Goal: Transaction & Acquisition: Purchase product/service

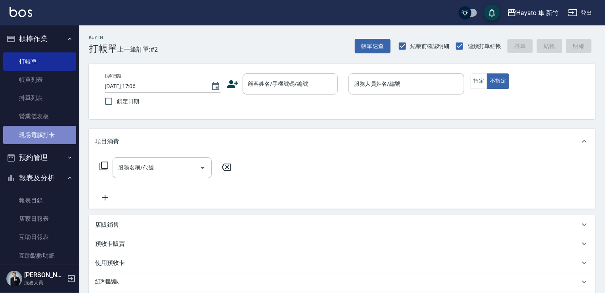
click at [50, 142] on link "現場電腦打卡" at bounding box center [39, 135] width 73 height 18
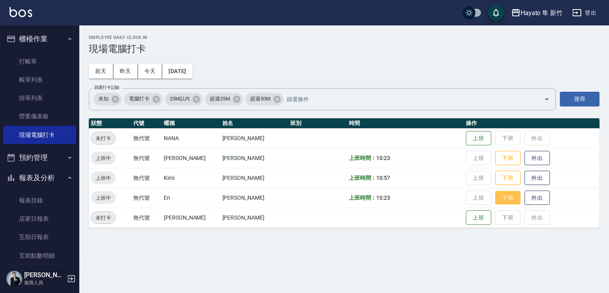
click at [495, 200] on button "下班" at bounding box center [507, 198] width 25 height 14
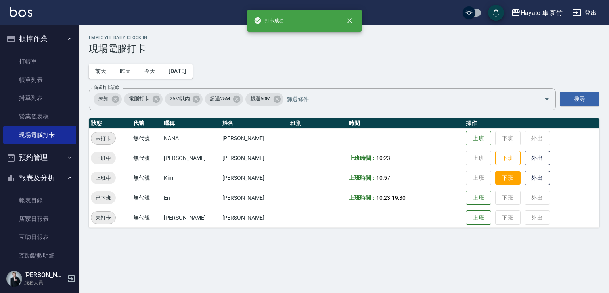
click at [497, 173] on button "下班" at bounding box center [507, 178] width 25 height 14
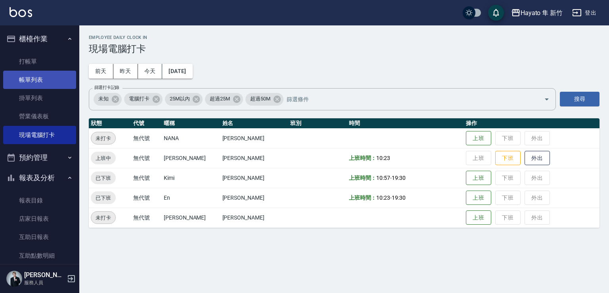
click at [24, 77] on link "帳單列表" at bounding box center [39, 80] width 73 height 18
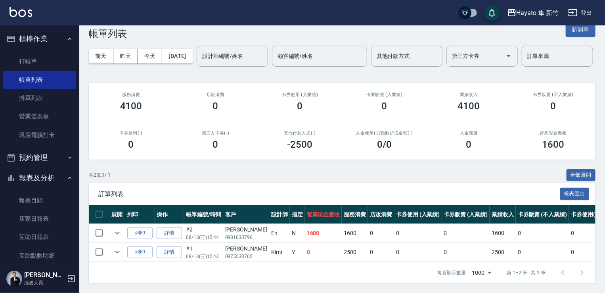
scroll to position [46, 0]
click at [414, 205] on th "卡券使用 (入業績)" at bounding box center [418, 214] width 48 height 19
click at [33, 60] on link "打帳單" at bounding box center [39, 61] width 73 height 18
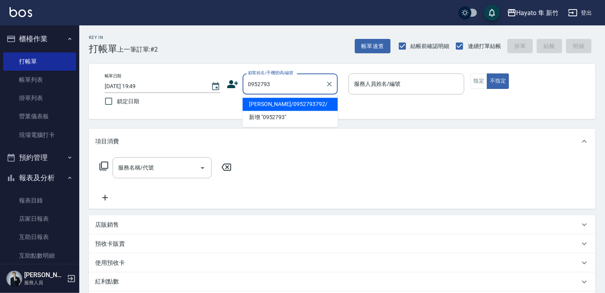
click at [270, 104] on li "羅珮瑜/0952793792/" at bounding box center [290, 104] width 95 height 13
type input "羅珮瑜/0952793792/"
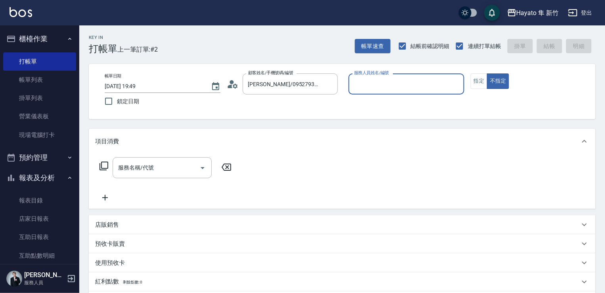
type input "Amy(無代號)"
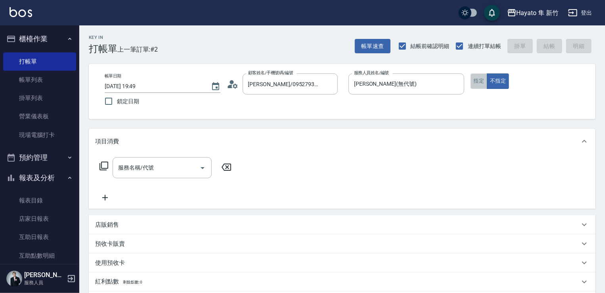
click at [478, 81] on button "指定" at bounding box center [479, 80] width 17 height 15
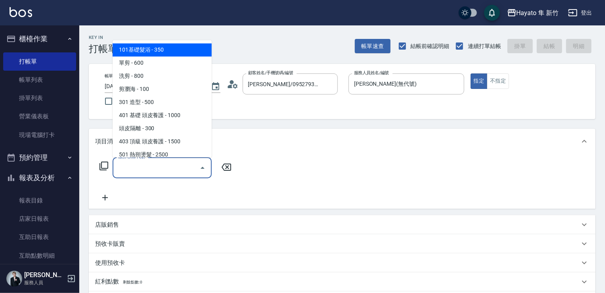
click at [165, 168] on input "服務名稱/代號" at bounding box center [156, 168] width 80 height 14
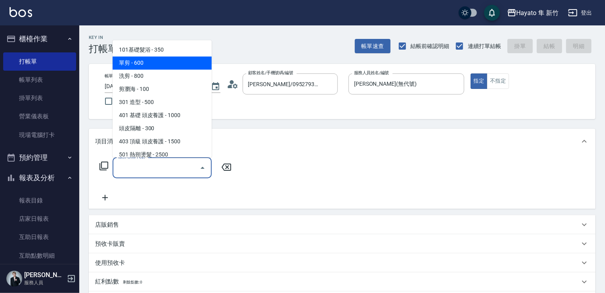
click at [128, 63] on span "單剪 - 600" at bounding box center [162, 62] width 99 height 13
type input "單剪(102)"
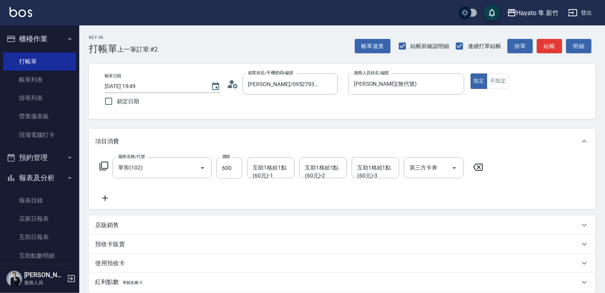
click at [103, 196] on icon at bounding box center [105, 198] width 20 height 10
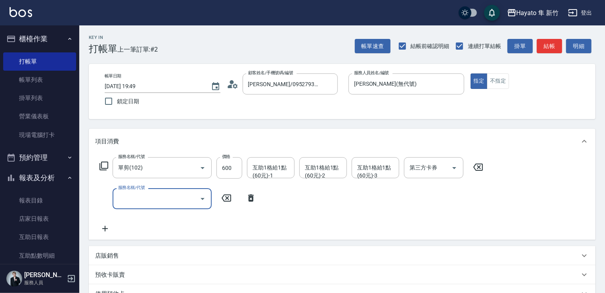
click at [132, 196] on input "服務名稱/代號" at bounding box center [156, 199] width 80 height 14
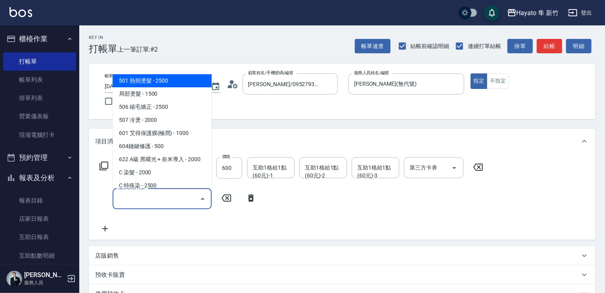
scroll to position [119, 0]
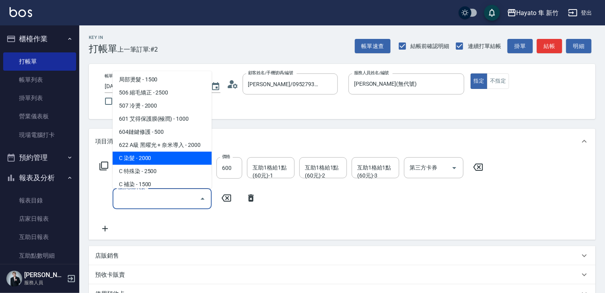
click at [143, 153] on span "C 染髮 - 2000" at bounding box center [162, 157] width 99 height 13
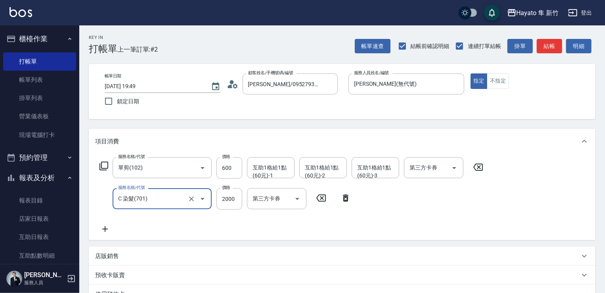
type input "C 染髮(701)"
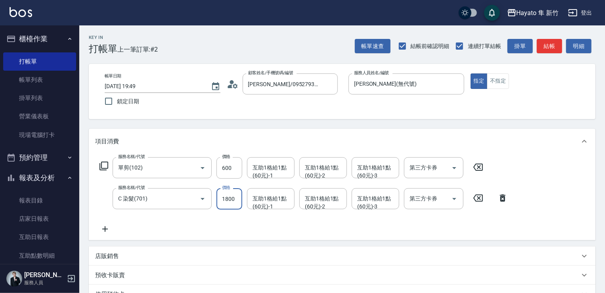
type input "1800"
click at [233, 227] on div "服務名稱/代號 單剪(102) 服務名稱/代號 價格 600 價格 互助1格給1點(60元)-1 互助1格給1點(60元)-1 互助1格給1點(60元)-2 …" at bounding box center [304, 195] width 418 height 77
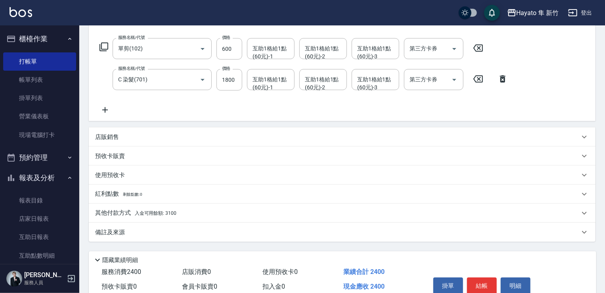
click at [126, 238] on div "備註及來源" at bounding box center [342, 231] width 507 height 19
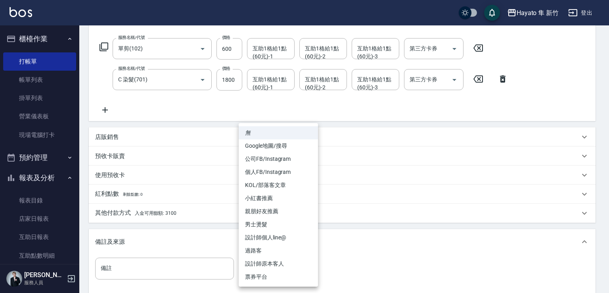
click at [250, 266] on body "Hayato 隼 新竹 登出 櫃檯作業 打帳單 帳單列表 掛單列表 營業儀表板 現場電腦打卡 預約管理 預約管理 報表及分析 報表目錄 店家日報表 互助日報表…" at bounding box center [304, 131] width 609 height 500
click at [262, 259] on li "設計師原本客人" at bounding box center [278, 263] width 79 height 13
type input "設計師原本客人"
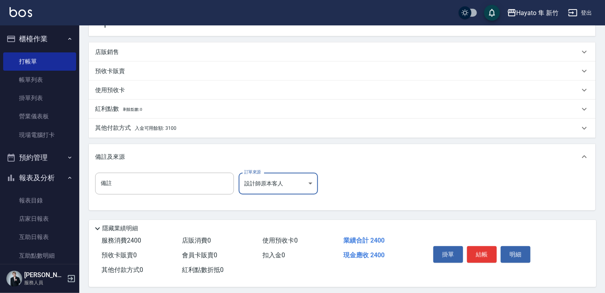
scroll to position [210, 0]
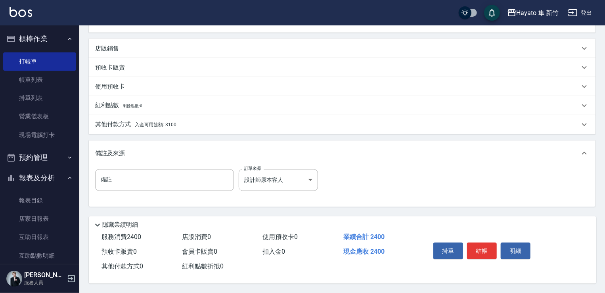
click at [151, 125] on p "其他付款方式 入金可用餘額: 3100" at bounding box center [135, 124] width 81 height 9
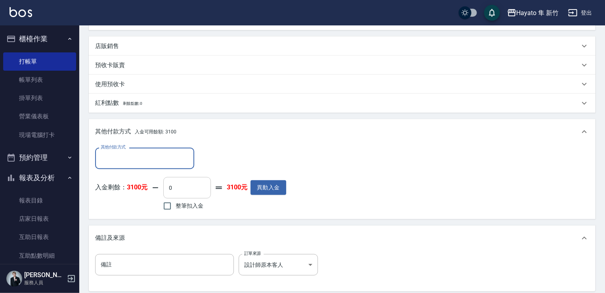
scroll to position [0, 0]
click at [168, 205] on input "整筆扣入金" at bounding box center [167, 205] width 17 height 17
checkbox input "true"
type input "2400"
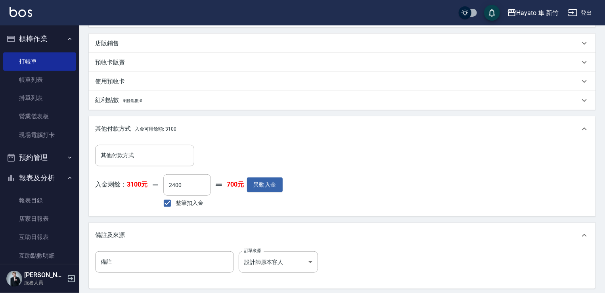
scroll to position [297, 0]
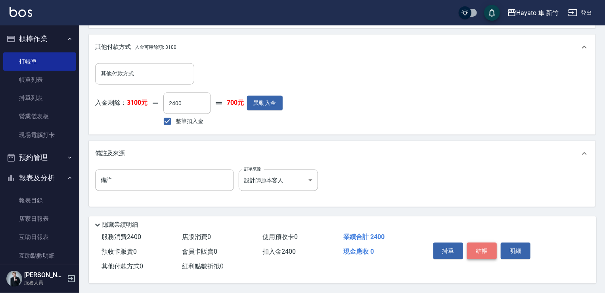
click at [484, 244] on button "結帳" at bounding box center [482, 250] width 30 height 17
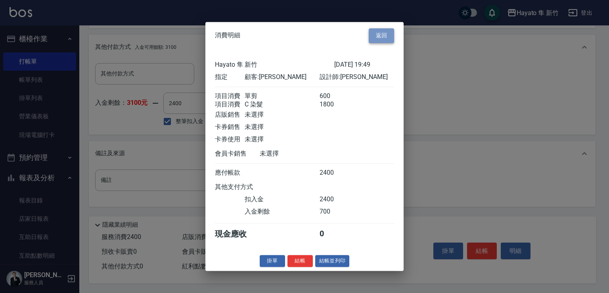
drag, startPoint x: 390, startPoint y: 29, endPoint x: 383, endPoint y: 40, distance: 12.9
click at [389, 29] on button "返回" at bounding box center [381, 35] width 25 height 15
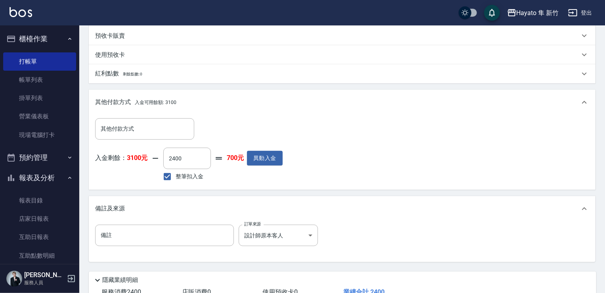
scroll to position [178, 0]
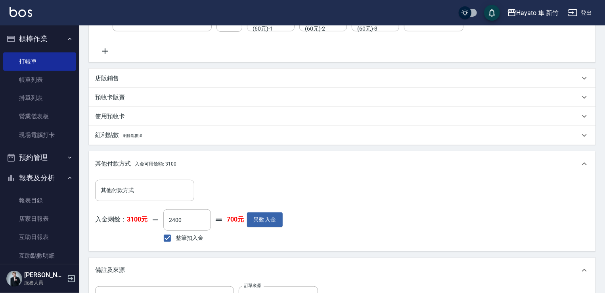
click at [140, 75] on div "店販銷售" at bounding box center [337, 78] width 485 height 8
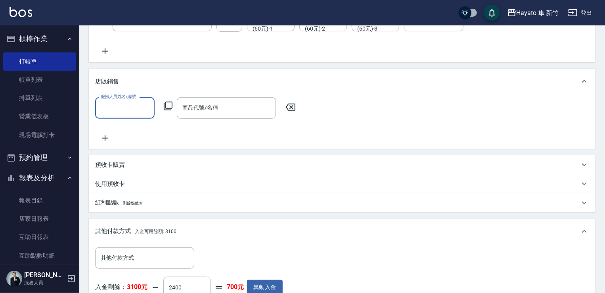
scroll to position [13, 0]
click at [131, 92] on div "店販銷售" at bounding box center [342, 81] width 507 height 25
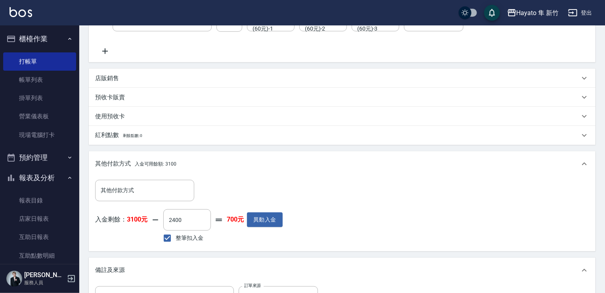
drag, startPoint x: 128, startPoint y: 75, endPoint x: 128, endPoint y: 80, distance: 4.8
click at [128, 75] on div "店販銷售" at bounding box center [337, 78] width 485 height 8
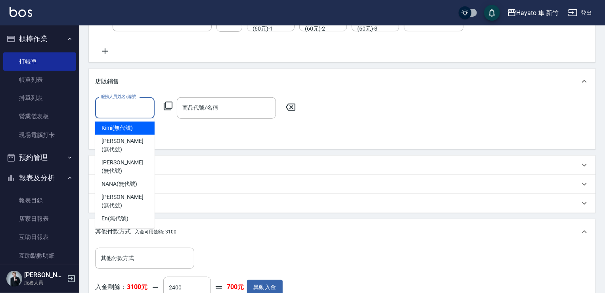
click at [128, 105] on input "服務人員姓名/編號" at bounding box center [125, 108] width 52 height 14
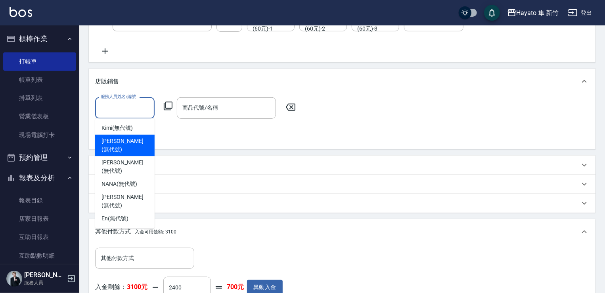
drag, startPoint x: 133, startPoint y: 138, endPoint x: 195, endPoint y: 134, distance: 62.4
click at [135, 138] on div "Amy (無代號)" at bounding box center [124, 144] width 59 height 21
type input "Amy(無代號)"
type input "0"
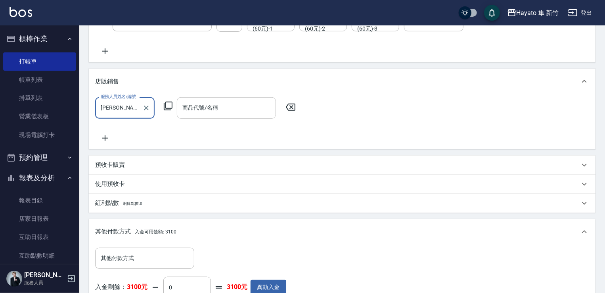
click at [207, 114] on input "商品代號/名稱" at bounding box center [226, 108] width 92 height 14
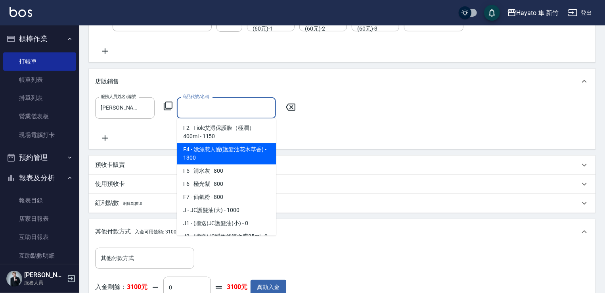
scroll to position [40, 0]
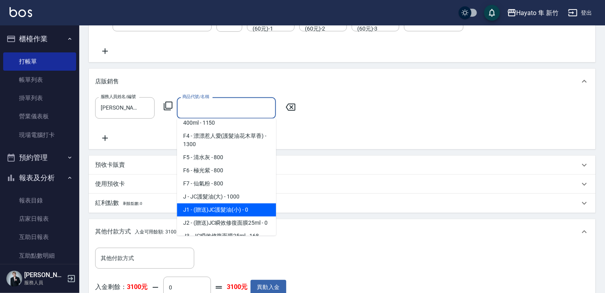
click at [202, 209] on span "J1 - (贈送)JC護髮油(小) - 0" at bounding box center [226, 209] width 99 height 13
type input "(贈送)JC護髮油(小)"
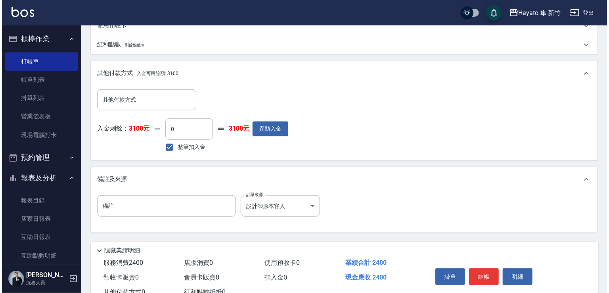
scroll to position [365, 0]
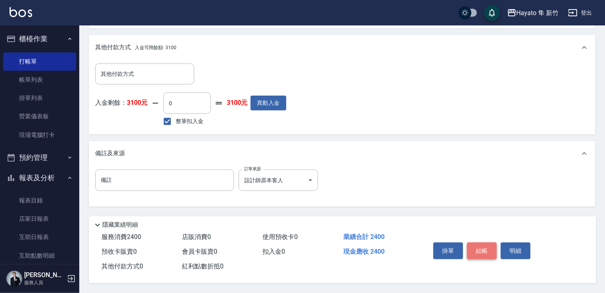
click at [489, 251] on button "結帳" at bounding box center [482, 250] width 30 height 17
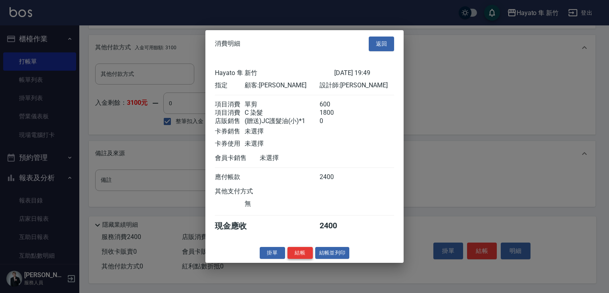
click at [299, 259] on button "結帳" at bounding box center [300, 252] width 25 height 12
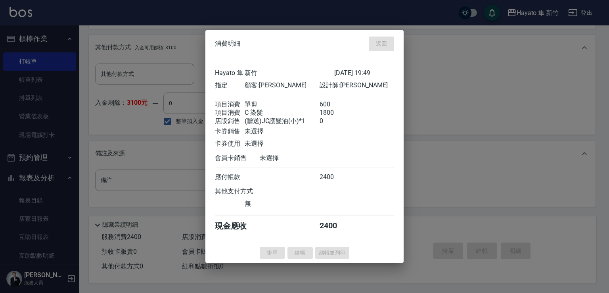
type input "2025/08/13 19:51"
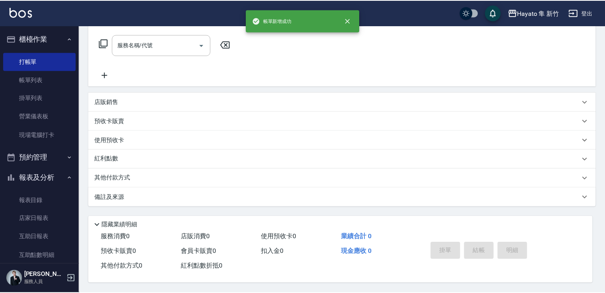
scroll to position [0, 0]
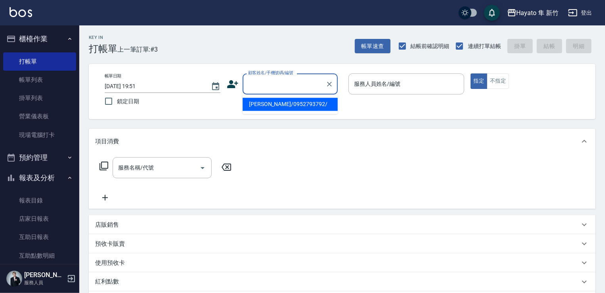
click at [284, 84] on input "顧客姓名/手機號碼/編號" at bounding box center [284, 84] width 76 height 14
click at [263, 99] on li "王仲嘉/0916770628/" at bounding box center [290, 104] width 95 height 13
type input "王仲嘉/0916770628/"
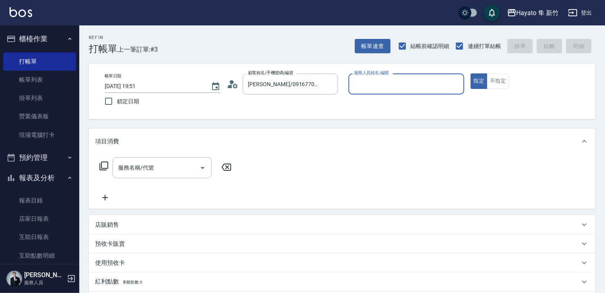
type input "Amy(無代號)"
click at [176, 169] on input "服務名稱/代號" at bounding box center [156, 168] width 80 height 14
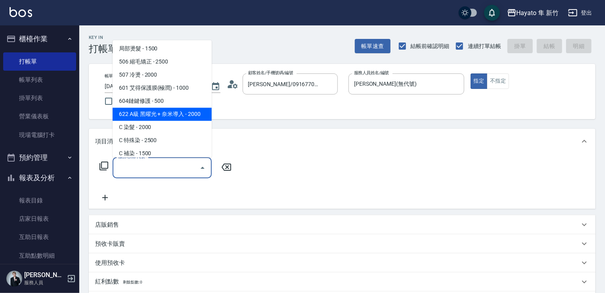
scroll to position [138, 0]
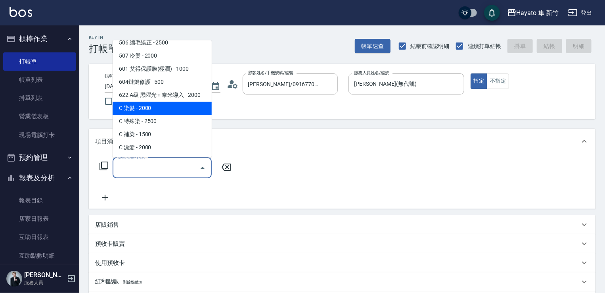
click at [142, 109] on span "C 染髮 - 2000" at bounding box center [162, 108] width 99 height 13
type input "C 染髮(701)"
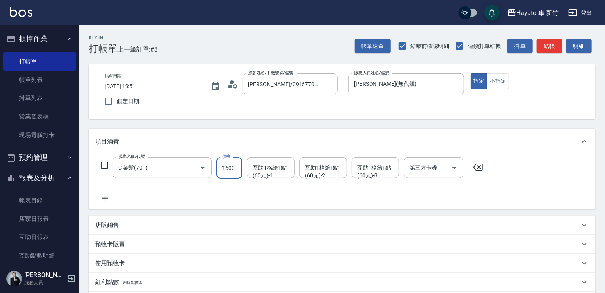
type input "1600"
drag, startPoint x: 203, startPoint y: 189, endPoint x: 117, endPoint y: 186, distance: 86.1
click at [196, 189] on div "服務名稱/代號 C 染髮(701) 服務名稱/代號 價格 1600 價格 互助1格給1點(60元)-1 互助1格給1點(60元)-1 互助1格給1點(60元)…" at bounding box center [291, 180] width 393 height 46
click at [107, 198] on icon at bounding box center [105, 198] width 6 height 6
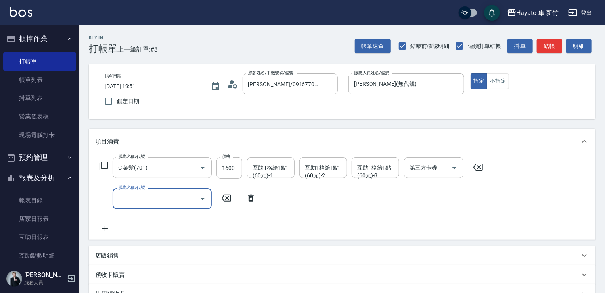
click at [148, 205] on input "服務名稱/代號" at bounding box center [156, 199] width 80 height 14
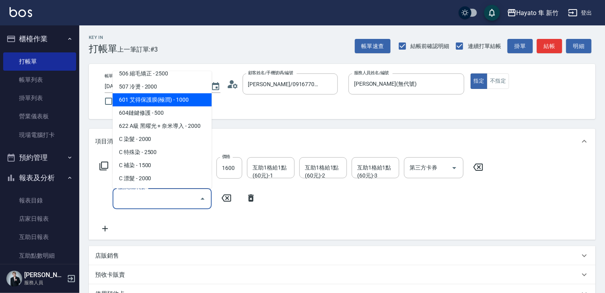
click at [167, 96] on span "601 艾得保護膜(極潤) - 1000" at bounding box center [162, 99] width 99 height 13
type input "601 艾得保護膜(極潤)(601)"
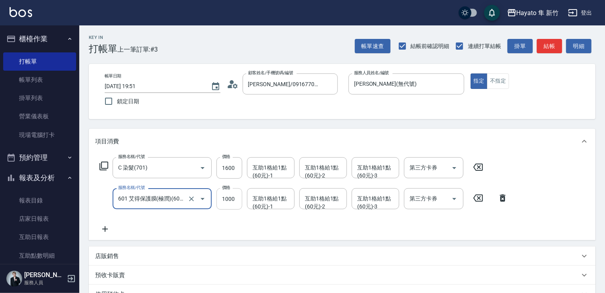
click at [232, 199] on input "1000" at bounding box center [230, 198] width 26 height 21
type input "800"
click at [195, 232] on div "服務名稱/代號 C 染髮(701) 服務名稱/代號 價格 1600 價格 互助1格給1點(60元)-1 互助1格給1點(60元)-1 互助1格給1點(60元)…" at bounding box center [304, 195] width 418 height 77
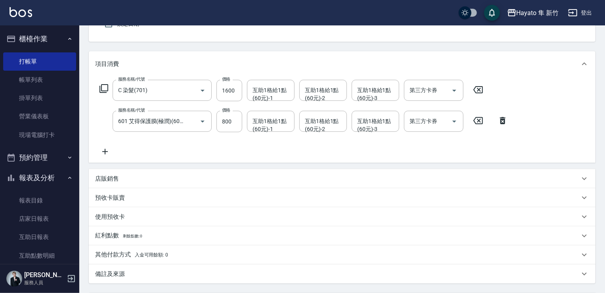
scroll to position [79, 0]
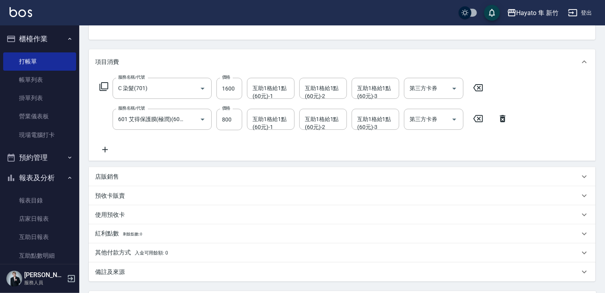
click at [144, 260] on div "其他付款方式 入金可用餘額: 0" at bounding box center [342, 252] width 507 height 19
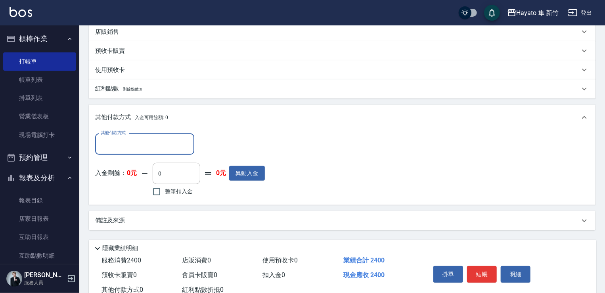
scroll to position [238, 0]
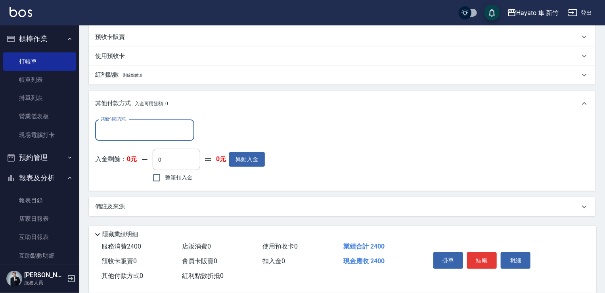
drag, startPoint x: 124, startPoint y: 204, endPoint x: 174, endPoint y: 215, distance: 51.5
click at [126, 203] on div "備註及來源" at bounding box center [337, 206] width 485 height 8
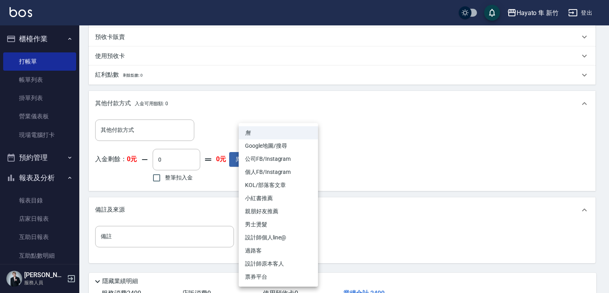
click at [250, 237] on body "Hayato 隼 新竹 登出 櫃檯作業 打帳單 帳單列表 掛單列表 營業儀表板 現場電腦打卡 預約管理 預約管理 報表及分析 報表目錄 店家日報表 互助日報表…" at bounding box center [304, 55] width 609 height 587
click at [266, 259] on li "設計師原本客人" at bounding box center [278, 263] width 79 height 13
type input "設計師原本客人"
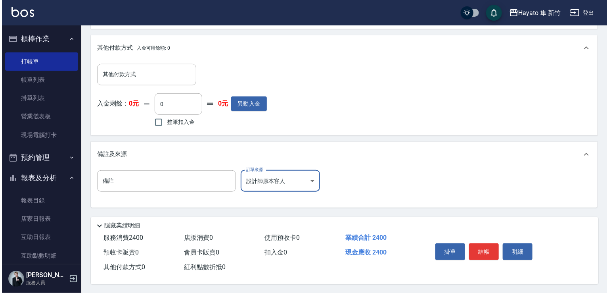
scroll to position [297, 0]
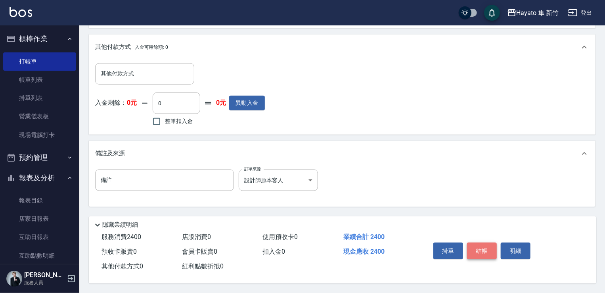
click at [479, 249] on button "結帳" at bounding box center [482, 250] width 30 height 17
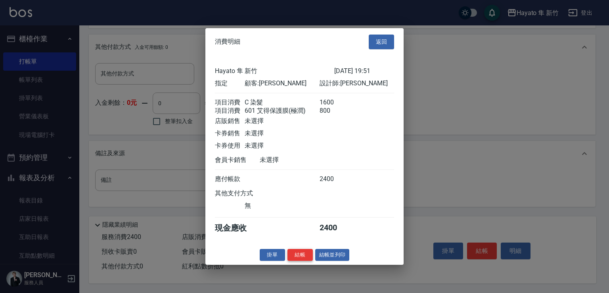
click at [299, 256] on button "結帳" at bounding box center [300, 254] width 25 height 12
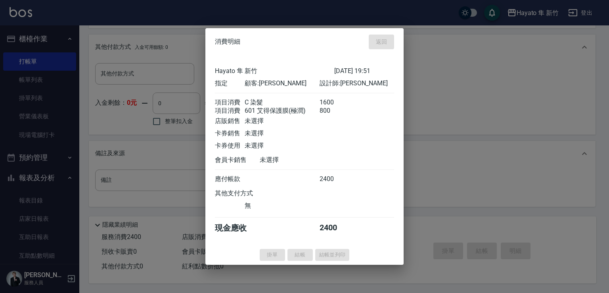
type input "2025/08/13 19:52"
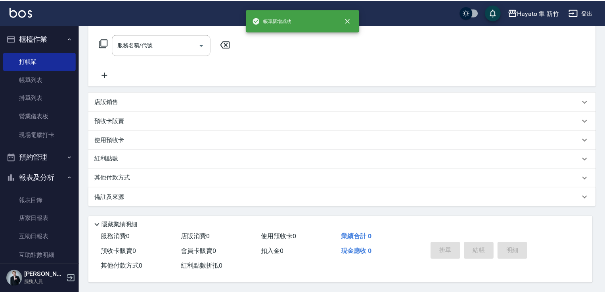
scroll to position [0, 0]
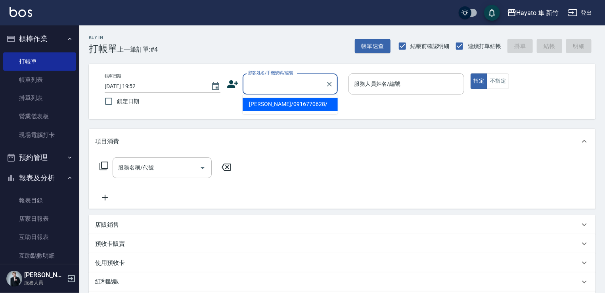
click at [286, 89] on input "顧客姓名/手機號碼/編號" at bounding box center [284, 84] width 76 height 14
click at [286, 104] on li "吳慧禪/0963515127/" at bounding box center [290, 104] width 95 height 13
type input "吳慧禪/0963515127/"
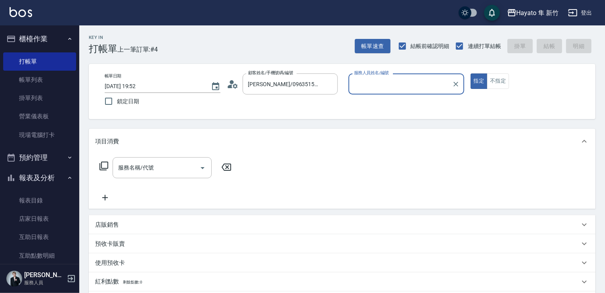
type input "Amy(無代號)"
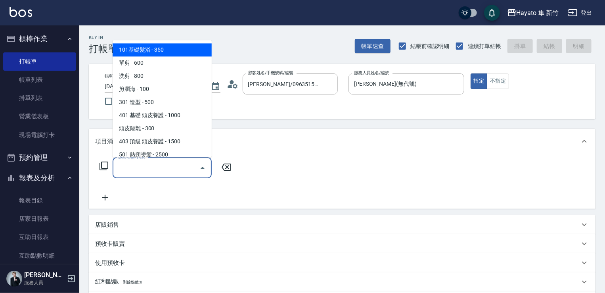
click at [165, 168] on input "服務名稱/代號" at bounding box center [156, 168] width 80 height 14
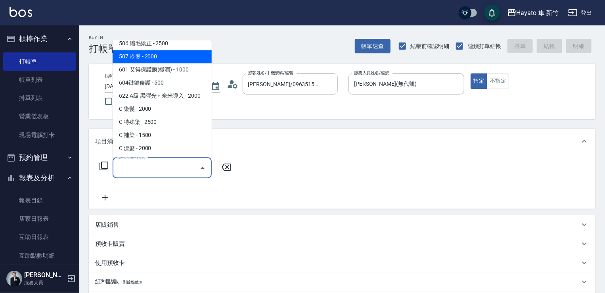
scroll to position [138, 0]
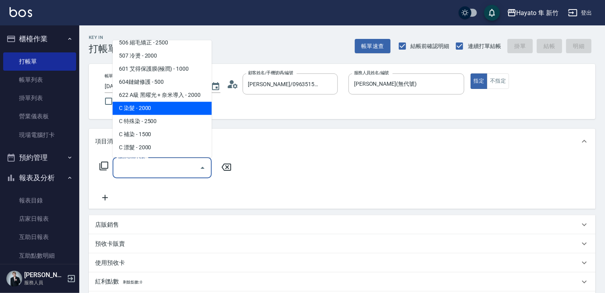
click at [151, 109] on span "C 染髮 - 2000" at bounding box center [162, 108] width 99 height 13
type input "C 染髮(701)"
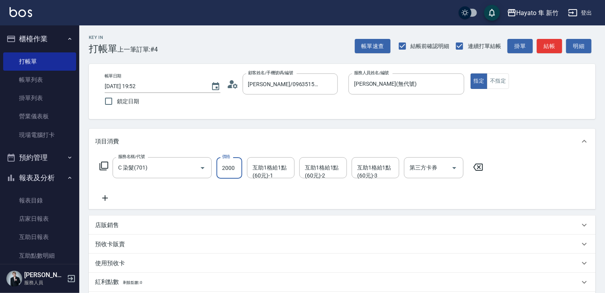
click at [225, 170] on input "2000" at bounding box center [230, 167] width 26 height 21
type input "2300"
click at [150, 195] on div "服務名稱/代號 C 染髮(701) 服務名稱/代號 價格 2300 價格 互助1格給1點(60元)-1 互助1格給1點(60元)-1 互助1格給1點(60元)…" at bounding box center [291, 180] width 393 height 46
click at [104, 199] on icon at bounding box center [105, 198] width 20 height 10
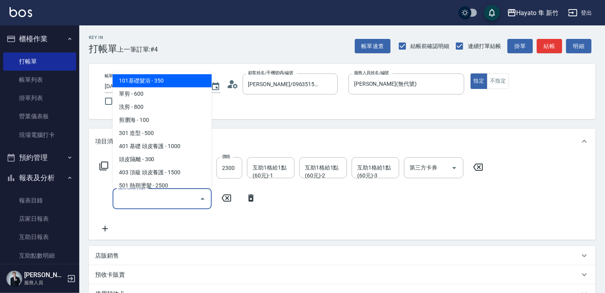
click at [151, 199] on input "服務名稱/代號" at bounding box center [156, 199] width 80 height 14
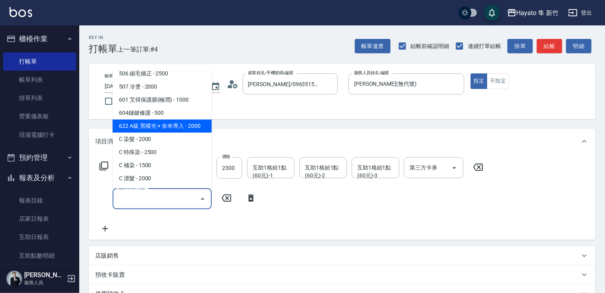
click at [182, 126] on span "622 A級 黑曜光 + 奈米導入 - 2000" at bounding box center [162, 125] width 99 height 13
type input "622 A級 黑曜光 + 奈米導入(622)"
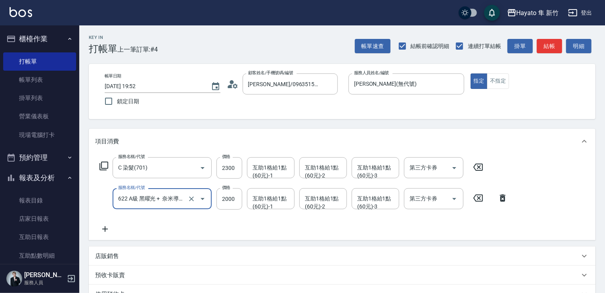
click at [105, 255] on p "店販銷售" at bounding box center [107, 256] width 24 height 8
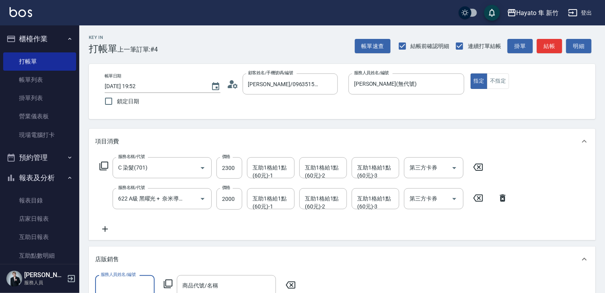
scroll to position [0, 0]
click at [116, 261] on p "店販銷售" at bounding box center [107, 259] width 24 height 8
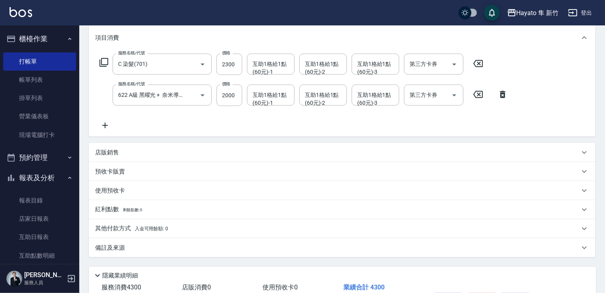
scroll to position [119, 0]
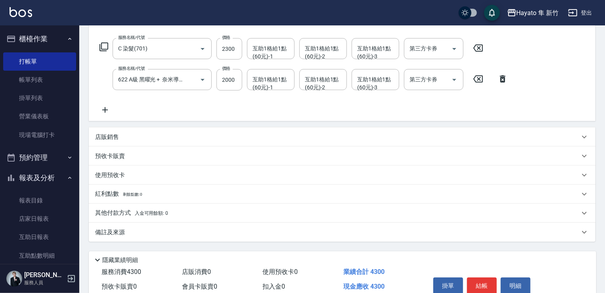
drag, startPoint x: 124, startPoint y: 134, endPoint x: 128, endPoint y: 151, distance: 18.1
click at [127, 137] on div "店販銷售" at bounding box center [337, 137] width 485 height 8
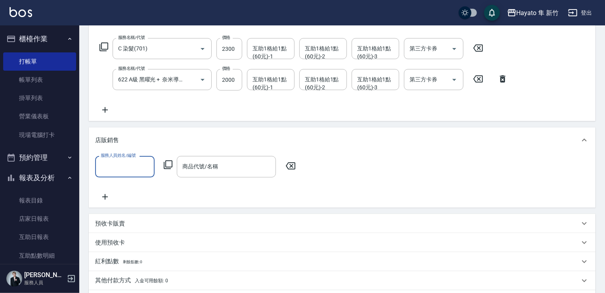
scroll to position [0, 0]
click at [131, 169] on input "服務人員姓名/編號" at bounding box center [125, 166] width 52 height 14
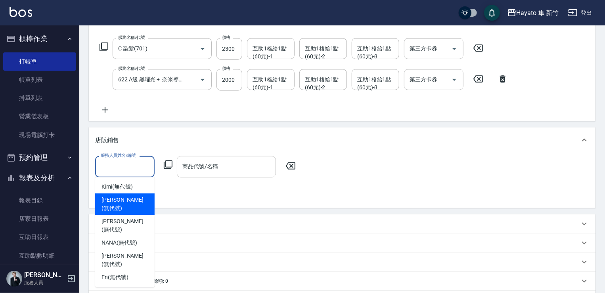
drag, startPoint x: 133, startPoint y: 197, endPoint x: 207, endPoint y: 175, distance: 77.5
click at [135, 196] on div "Amy (無代號)" at bounding box center [124, 203] width 59 height 21
type input "Amy(無代號)"
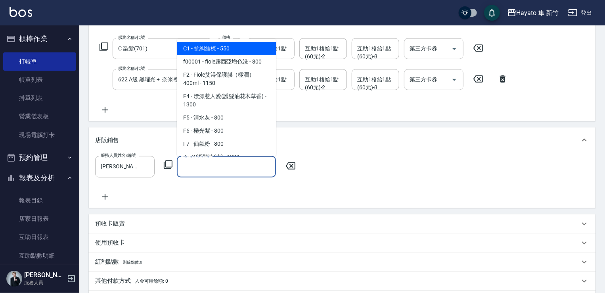
click at [213, 168] on input "商品代號/名稱" at bounding box center [226, 166] width 92 height 14
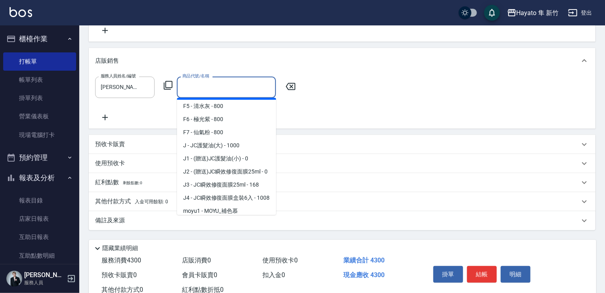
scroll to position [79, 0]
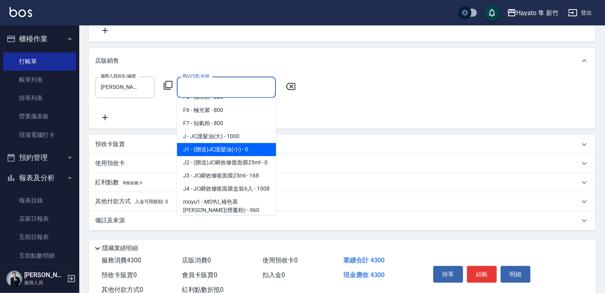
click at [232, 150] on span "J1 - (贈送)JC護髮油(小) - 0" at bounding box center [226, 149] width 99 height 13
type input "(贈送)JC護髮油(小)"
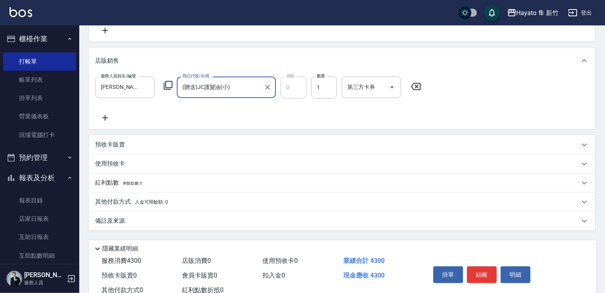
click at [106, 118] on icon at bounding box center [105, 118] width 20 height 10
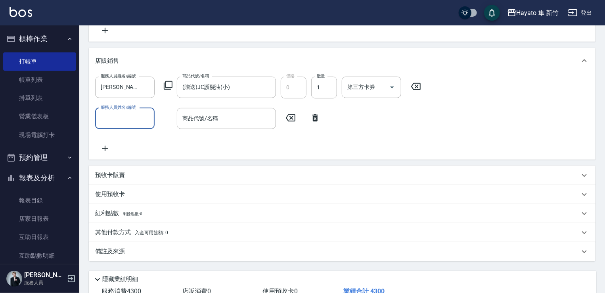
click at [134, 125] on input "服務人員姓名/編號" at bounding box center [125, 118] width 52 height 14
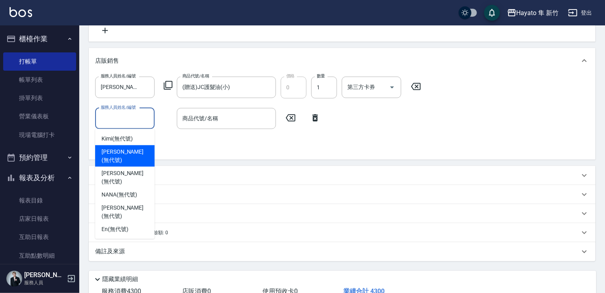
click at [134, 146] on div "Amy (無代號)" at bounding box center [124, 155] width 59 height 21
type input "Amy(無代號)"
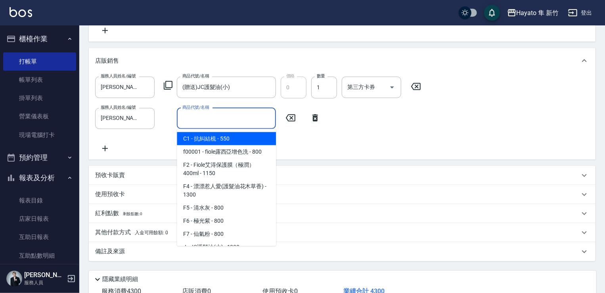
click at [204, 123] on input "商品代號/名稱" at bounding box center [226, 118] width 92 height 14
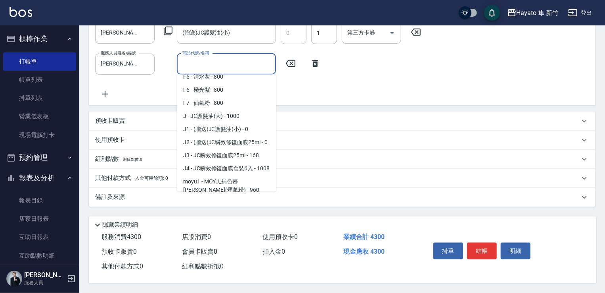
scroll to position [69, 0]
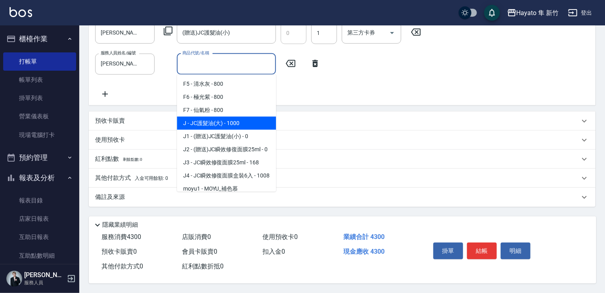
drag, startPoint x: 226, startPoint y: 120, endPoint x: 247, endPoint y: 137, distance: 27.4
click at [226, 121] on span "J - JC護髮油(大) - 1000" at bounding box center [226, 123] width 99 height 13
type input "JC護髮油(大)"
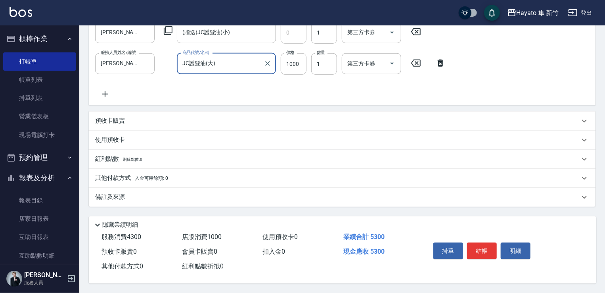
scroll to position [255, 0]
drag, startPoint x: 156, startPoint y: 190, endPoint x: 222, endPoint y: 220, distance: 72.9
click at [160, 193] on div "備註及來源" at bounding box center [337, 197] width 485 height 8
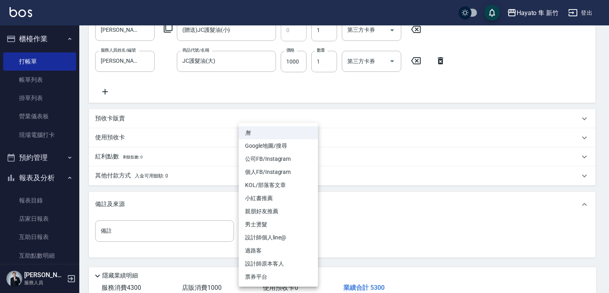
click at [267, 230] on body "Hayato 隼 新竹 登出 櫃檯作業 打帳單 帳單列表 掛單列表 營業儀表板 現場電腦打卡 預約管理 預約管理 報表及分析 報表目錄 店家日報表 互助日報表…" at bounding box center [304, 44] width 609 height 599
click at [276, 265] on li "設計師原本客人" at bounding box center [278, 263] width 79 height 13
type input "設計師原本客人"
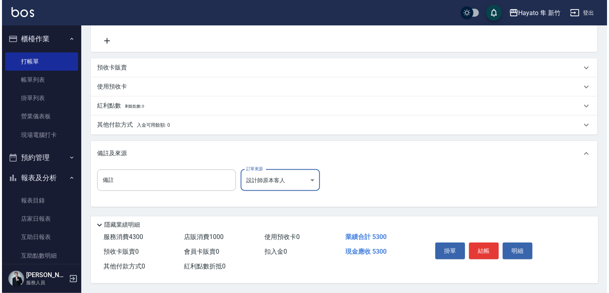
scroll to position [309, 0]
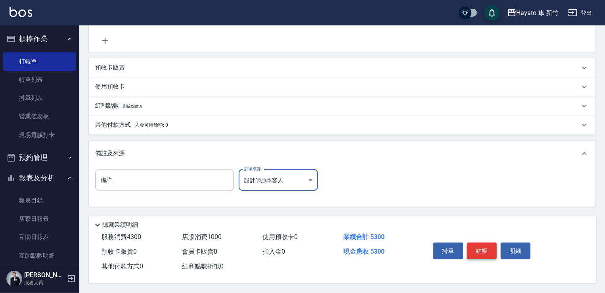
click at [481, 243] on button "結帳" at bounding box center [482, 250] width 30 height 17
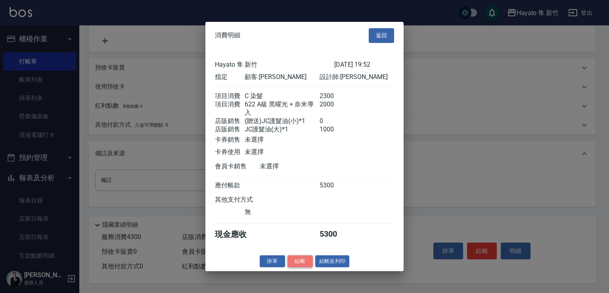
click at [299, 267] on button "結帳" at bounding box center [300, 261] width 25 height 12
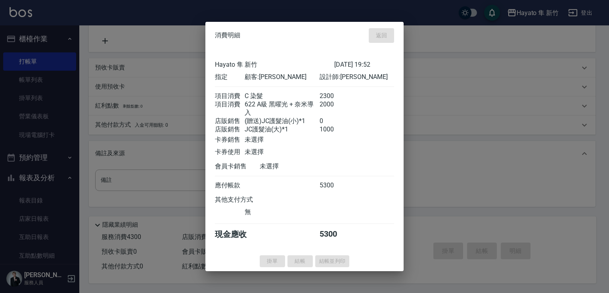
type input "2025/08/13 19:53"
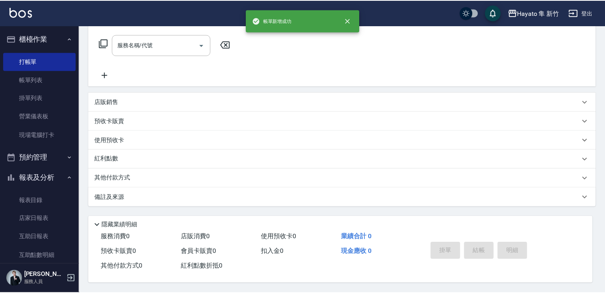
scroll to position [0, 0]
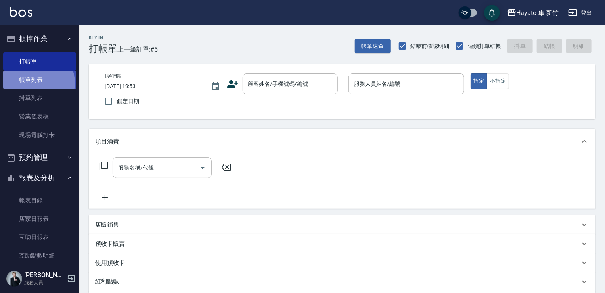
click at [37, 83] on link "帳單列表" at bounding box center [39, 80] width 73 height 18
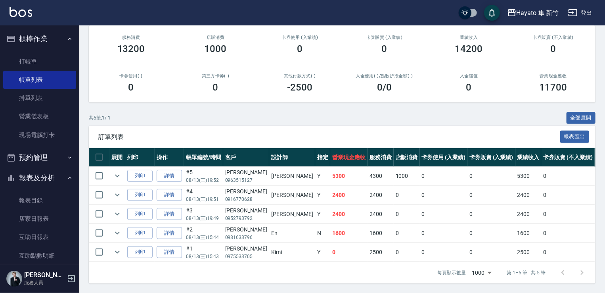
scroll to position [102, 0]
click at [27, 58] on link "打帳單" at bounding box center [39, 61] width 73 height 18
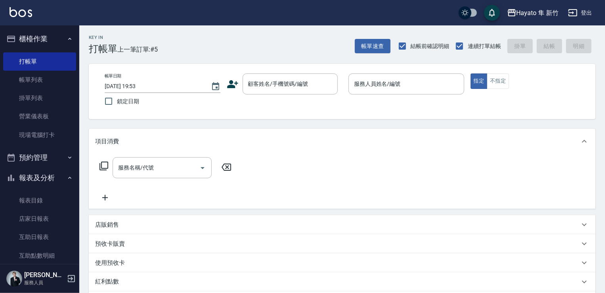
click at [236, 81] on icon at bounding box center [233, 84] width 12 height 12
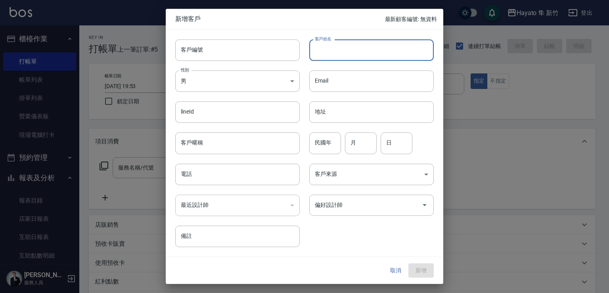
click at [336, 47] on input "客戶姓名" at bounding box center [371, 49] width 125 height 21
drag, startPoint x: 311, startPoint y: 46, endPoint x: 372, endPoint y: 48, distance: 61.1
click at [368, 48] on input "[PERSON_NAME]" at bounding box center [371, 49] width 125 height 21
type input "[PERSON_NAME]"
drag, startPoint x: 210, startPoint y: 68, endPoint x: 232, endPoint y: 108, distance: 45.1
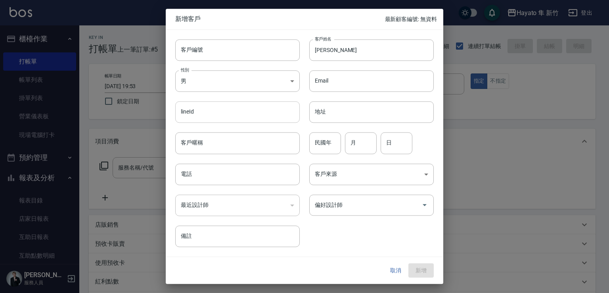
click at [209, 72] on div "性別 男 MALE 性別" at bounding box center [233, 76] width 134 height 31
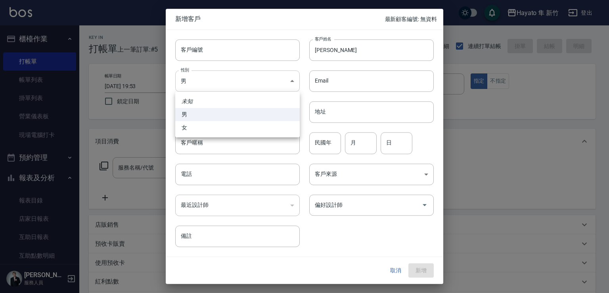
click at [231, 79] on body "Hayato 隼 新竹 登出 櫃檯作業 打帳單 帳單列表 掛單列表 營業儀表板 現場電腦打卡 預約管理 預約管理 報表及分析 報表目錄 店家日報表 互助日報表…" at bounding box center [304, 207] width 609 height 415
click at [242, 129] on li "女" at bounding box center [237, 127] width 125 height 13
type input "FEMALE"
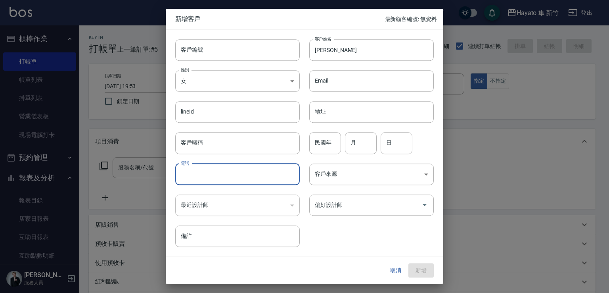
click at [246, 176] on input "電話" at bounding box center [237, 173] width 125 height 21
type input "0933262954"
click at [330, 176] on body "Hayato 隼 新竹 登出 櫃檯作業 打帳單 帳單列表 掛單列表 營業儀表板 現場電腦打卡 預約管理 預約管理 報表及分析 報表目錄 店家日報表 互助日報表…" at bounding box center [304, 207] width 609 height 415
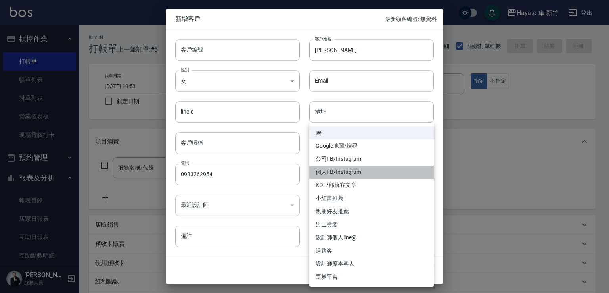
click at [330, 174] on li "個人FB/Instagram" at bounding box center [371, 171] width 125 height 13
type input "個人FB/Instagram"
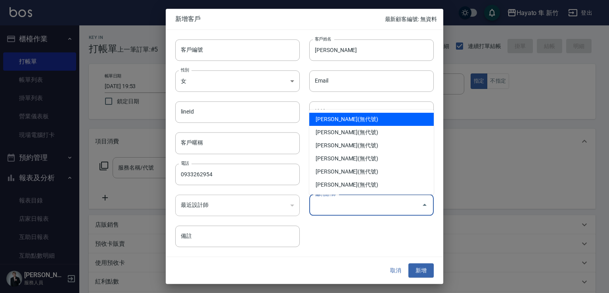
click at [328, 210] on input "偏好設計師" at bounding box center [365, 205] width 105 height 14
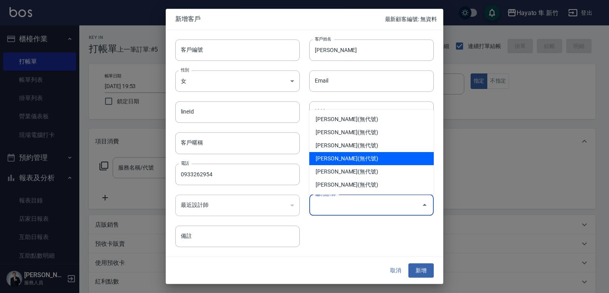
click at [330, 156] on li "李仕芬(無代號)" at bounding box center [371, 158] width 125 height 13
type input "李仕芬"
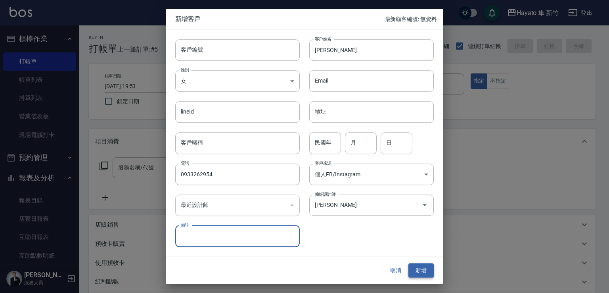
click at [417, 267] on button "新增" at bounding box center [420, 270] width 25 height 15
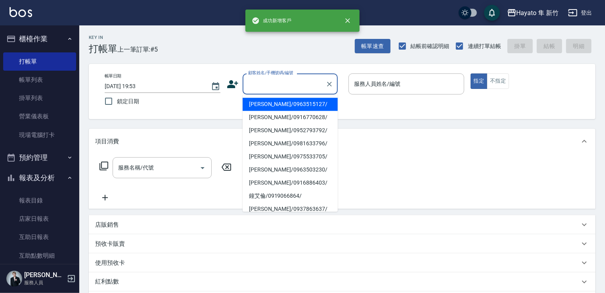
drag, startPoint x: 284, startPoint y: 79, endPoint x: 276, endPoint y: 81, distance: 8.4
click at [282, 77] on div "顧客姓名/手機號碼/編號 顧客姓名/手機號碼/編號" at bounding box center [290, 83] width 95 height 21
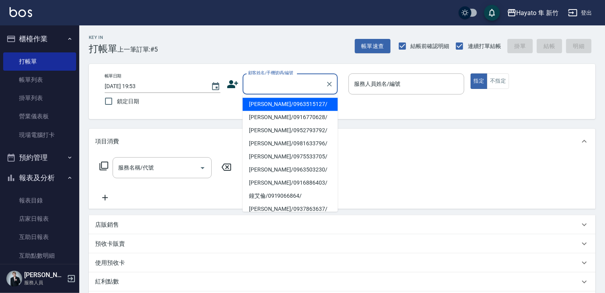
paste input "[PERSON_NAME]"
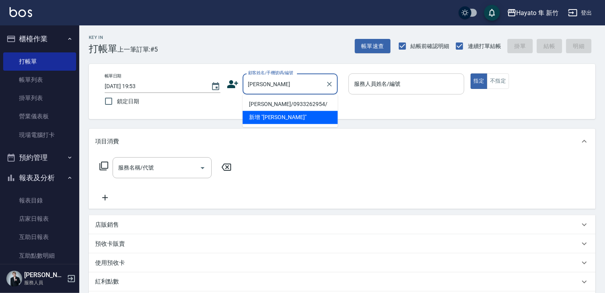
drag, startPoint x: 294, startPoint y: 103, endPoint x: 403, endPoint y: 93, distance: 109.1
click at [294, 100] on li "陳麗華/0933262954/" at bounding box center [290, 104] width 95 height 13
type input "陳麗華/0933262954/"
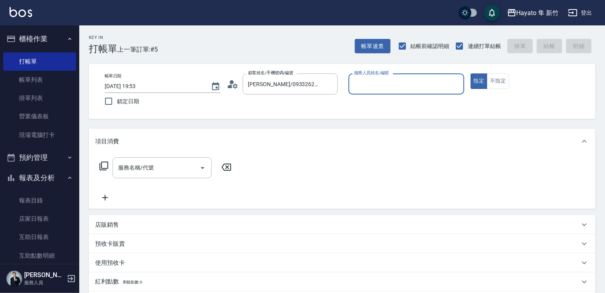
type input "Amy(無代號)"
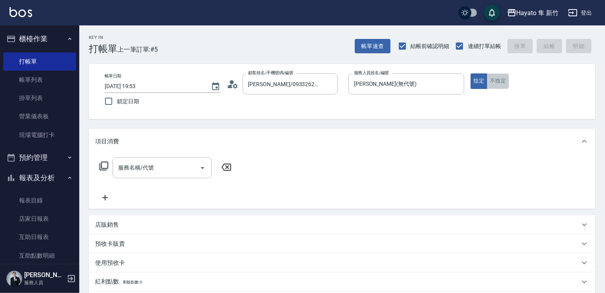
drag, startPoint x: 503, startPoint y: 83, endPoint x: 217, endPoint y: 155, distance: 294.9
click at [500, 82] on button "不指定" at bounding box center [498, 80] width 22 height 15
click at [136, 168] on input "服務名稱/代號" at bounding box center [156, 168] width 80 height 14
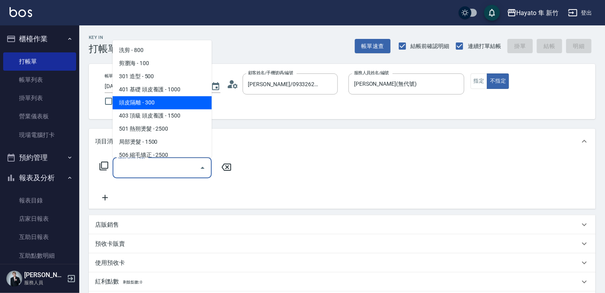
scroll to position [40, 0]
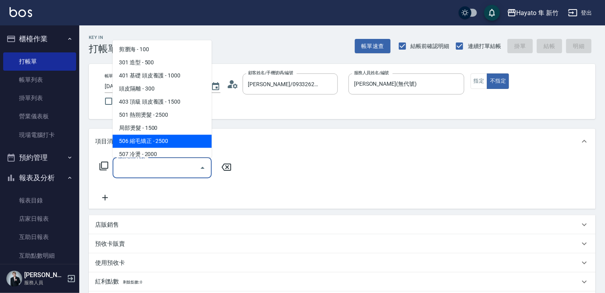
click at [155, 141] on span "506 縮毛矯正 - 2500" at bounding box center [162, 140] width 99 height 13
type input "506 縮毛矯正 (506)"
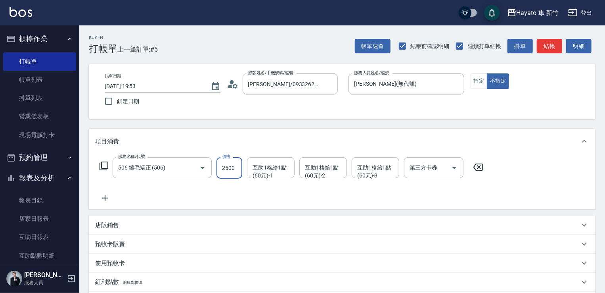
click at [229, 166] on input "2500" at bounding box center [230, 167] width 26 height 21
type input "1980"
drag, startPoint x: 201, startPoint y: 195, endPoint x: 140, endPoint y: 217, distance: 65.6
click at [197, 200] on div "服務名稱/代號 506 縮毛矯正 (506) 服務名稱/代號 價格 1980 價格 互助1格給1點(60元)-1 互助1格給1點(60元)-1 互助1格給1點…" at bounding box center [291, 180] width 393 height 46
click at [108, 197] on icon at bounding box center [105, 198] width 20 height 10
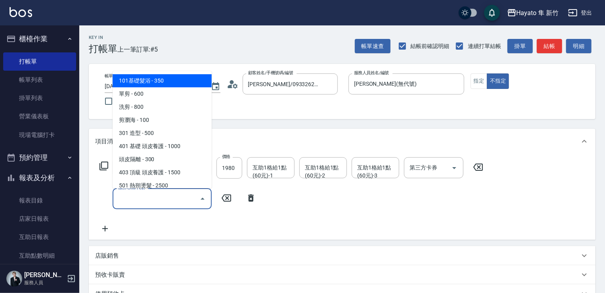
click at [146, 196] on input "服務名稱/代號" at bounding box center [156, 199] width 80 height 14
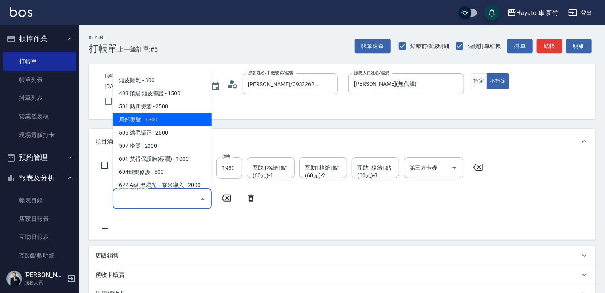
scroll to position [79, 0]
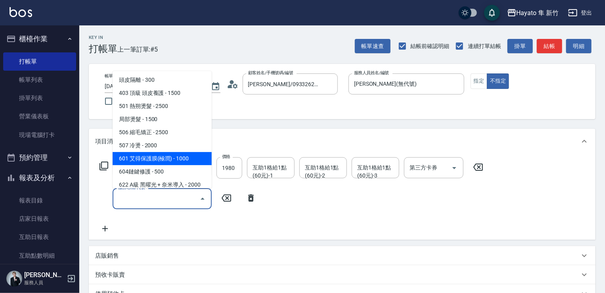
drag, startPoint x: 161, startPoint y: 154, endPoint x: 171, endPoint y: 183, distance: 30.6
click at [162, 155] on span "601 艾得保護膜(極潤) - 1000" at bounding box center [162, 158] width 99 height 13
type input "601 艾得保護膜(極潤)(601)"
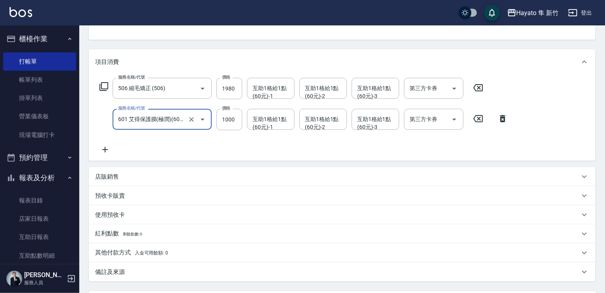
drag, startPoint x: 150, startPoint y: 174, endPoint x: 152, endPoint y: 186, distance: 12.6
click at [150, 174] on div "店販銷售" at bounding box center [337, 177] width 485 height 8
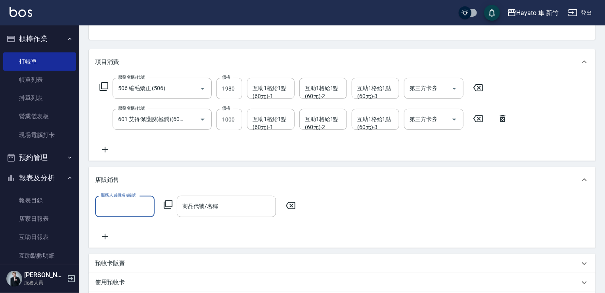
scroll to position [0, 0]
click at [134, 202] on input "服務人員姓名/編號" at bounding box center [125, 206] width 52 height 14
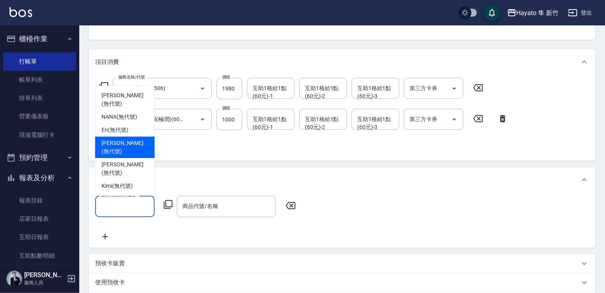
drag, startPoint x: 121, startPoint y: 159, endPoint x: 233, endPoint y: 224, distance: 129.5
click at [127, 158] on div "Amy (無代號)" at bounding box center [124, 146] width 59 height 21
type input "Amy(無代號)"
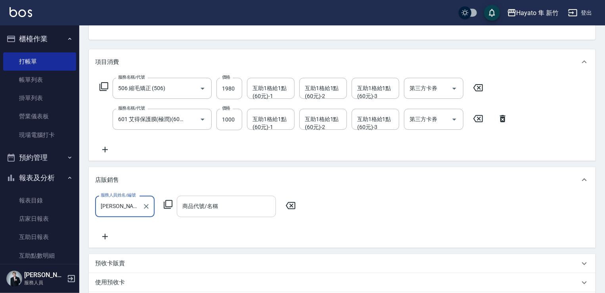
click at [229, 201] on input "商品代號/名稱" at bounding box center [226, 206] width 92 height 14
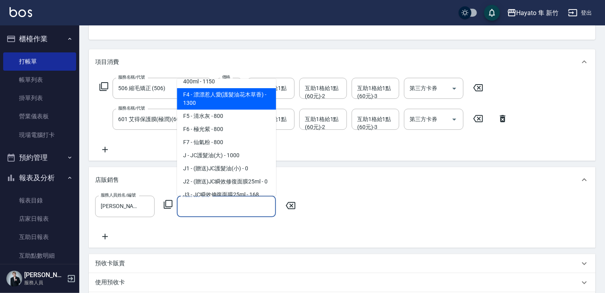
scroll to position [79, 0]
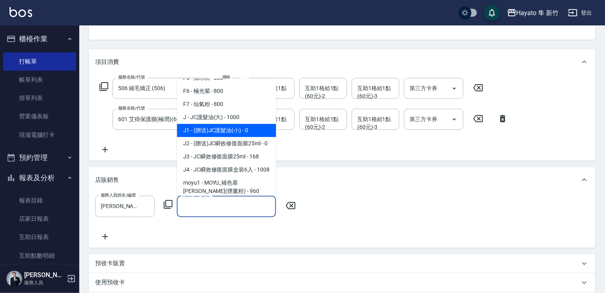
click at [207, 125] on span "J1 - (贈送)JC護髮油(小) - 0" at bounding box center [226, 130] width 99 height 13
type input "(贈送)JC護髮油(小)"
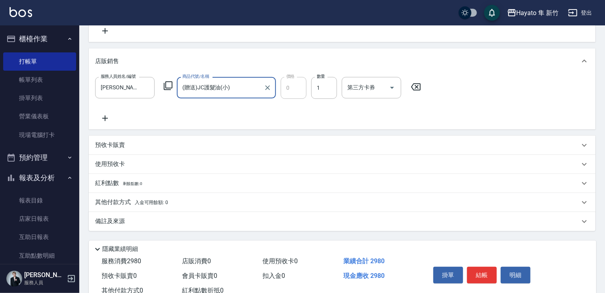
scroll to position [224, 0]
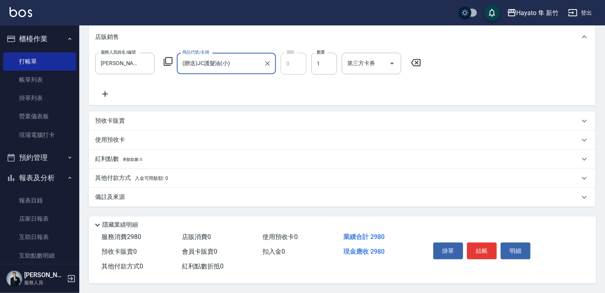
click at [169, 193] on div "備註及來源" at bounding box center [337, 197] width 485 height 8
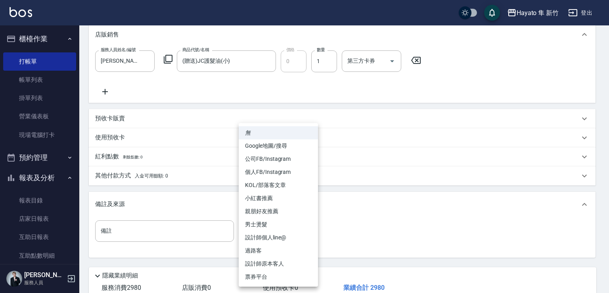
click at [262, 228] on body "Hayato 隼 新竹 登出 櫃檯作業 打帳單 帳單列表 掛單列表 營業儀表板 現場電腦打卡 預約管理 預約管理 報表及分析 報表目錄 店家日報表 互助日報表…" at bounding box center [304, 60] width 609 height 568
click at [256, 171] on li "個人FB/Instagram" at bounding box center [278, 171] width 79 height 13
type input "個人FB/Instagram"
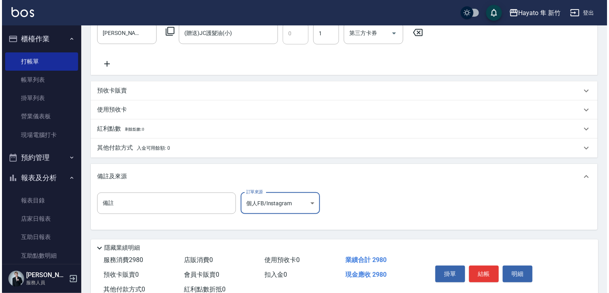
scroll to position [278, 0]
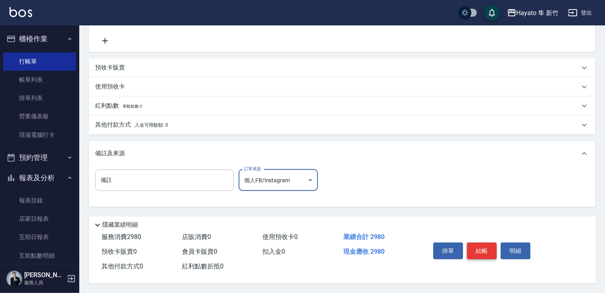
click at [479, 246] on button "結帳" at bounding box center [482, 250] width 30 height 17
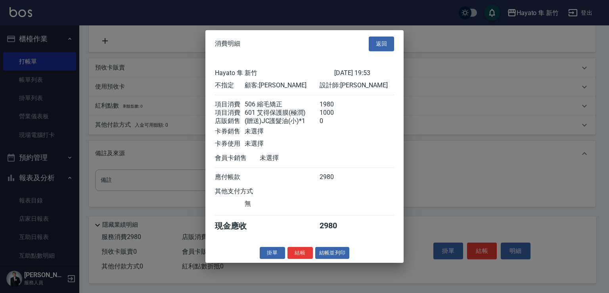
click at [308, 251] on div "消費明細 返回 Hayato 隼 新竹 2025/08/13 19:53 不指定 顧客: 陳麗華 設計師: Amy 項目消費 506 縮毛矯正 1980 項目…" at bounding box center [304, 146] width 198 height 232
click at [305, 254] on button "結帳" at bounding box center [300, 252] width 25 height 12
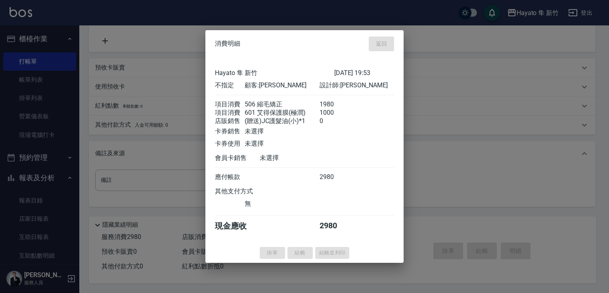
type input "2025/08/13 19:54"
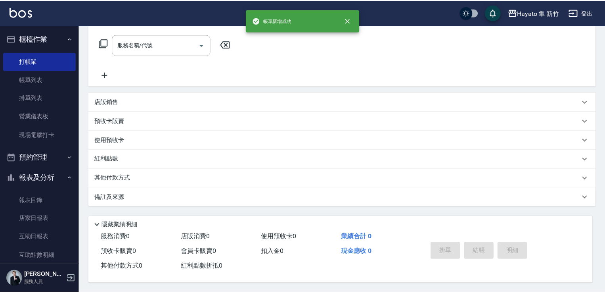
scroll to position [0, 0]
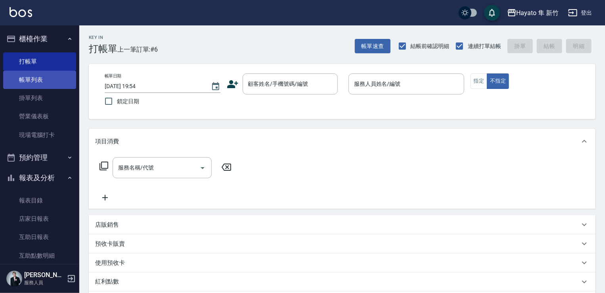
click at [43, 81] on link "帳單列表" at bounding box center [39, 80] width 73 height 18
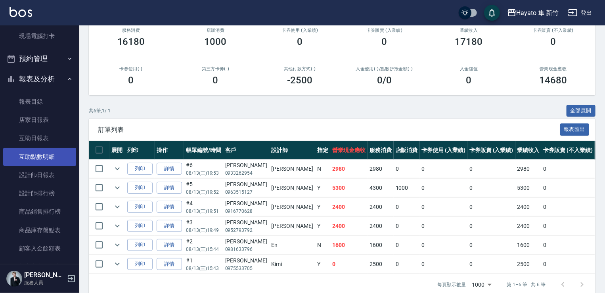
scroll to position [119, 0]
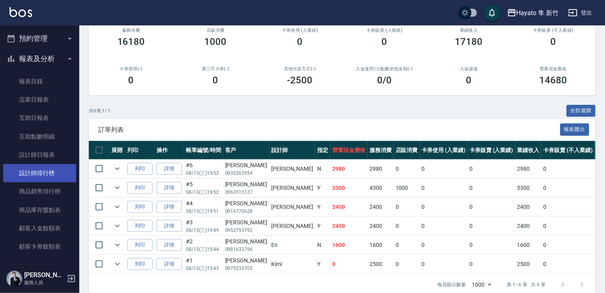
click at [40, 171] on link "設計師排行榜" at bounding box center [39, 173] width 73 height 18
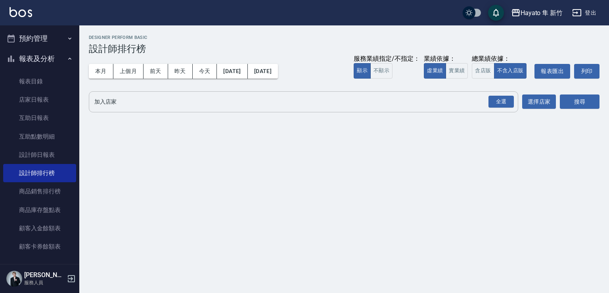
click at [511, 94] on div "全選" at bounding box center [501, 101] width 28 height 21
click at [497, 97] on div "全選" at bounding box center [501, 102] width 25 height 12
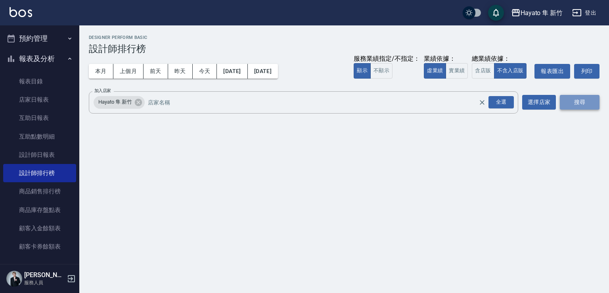
click at [575, 105] on button "搜尋" at bounding box center [580, 102] width 40 height 15
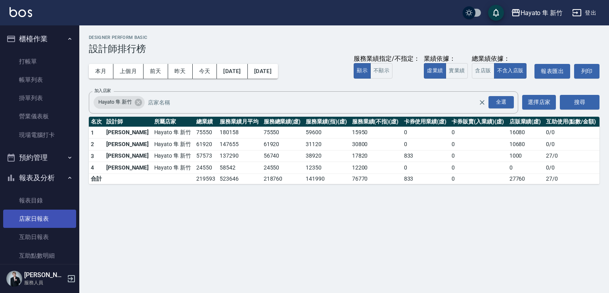
click at [46, 218] on link "店家日報表" at bounding box center [39, 218] width 73 height 18
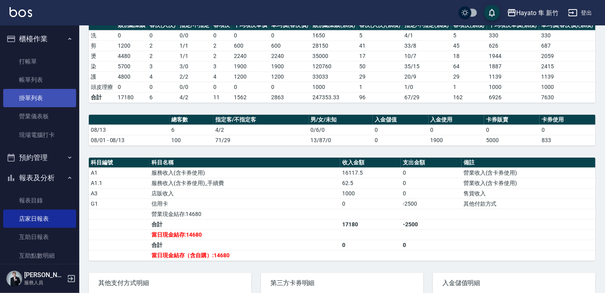
scroll to position [40, 0]
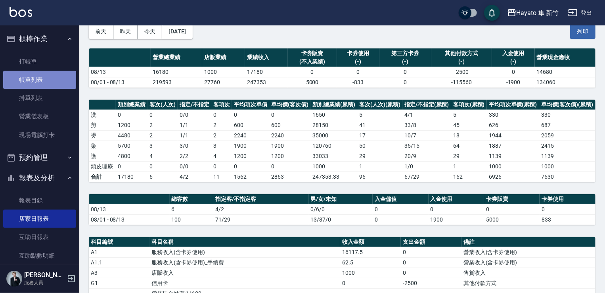
click at [40, 81] on link "帳單列表" at bounding box center [39, 80] width 73 height 18
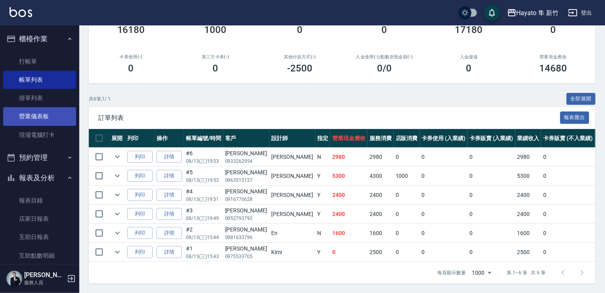
scroll to position [79, 0]
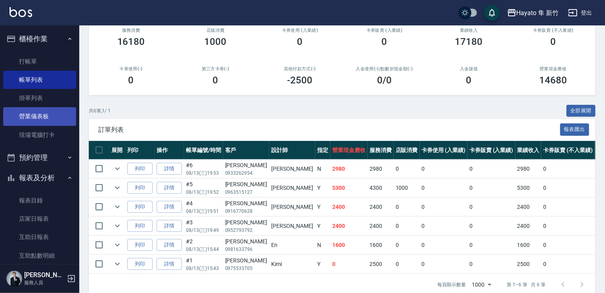
click at [42, 117] on link "營業儀表板" at bounding box center [39, 116] width 73 height 18
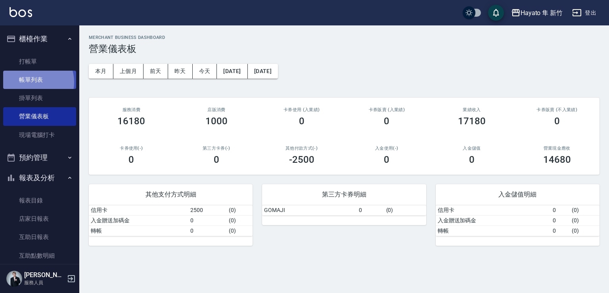
click at [33, 82] on link "帳單列表" at bounding box center [39, 80] width 73 height 18
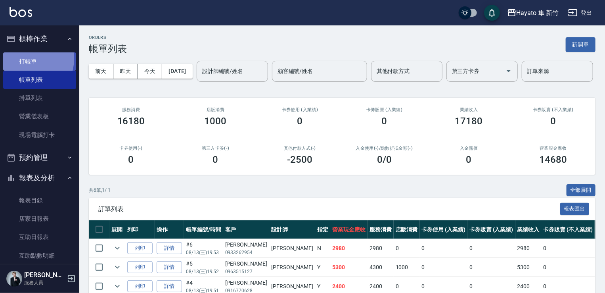
click at [30, 59] on link "打帳單" at bounding box center [39, 61] width 73 height 18
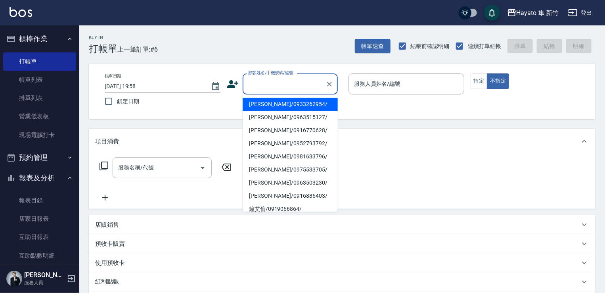
click at [288, 78] on input "顧客姓名/手機號碼/編號" at bounding box center [284, 84] width 76 height 14
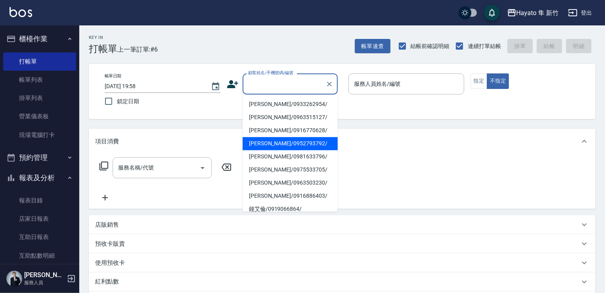
click at [291, 137] on li "羅珮瑜/0952793792/" at bounding box center [290, 143] width 95 height 13
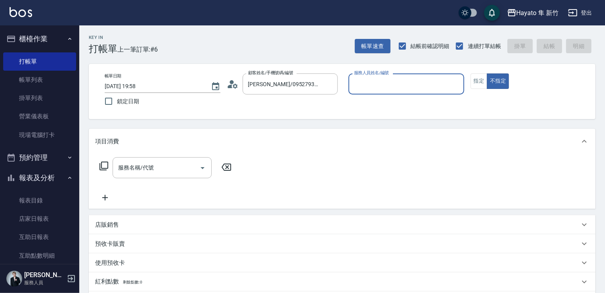
type input "羅珮瑜/0952793792/"
type input "Amy(無代號)"
click at [480, 80] on button "指定" at bounding box center [479, 80] width 17 height 15
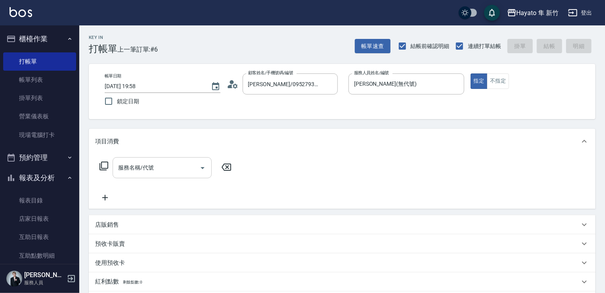
click at [160, 168] on input "服務名稱/代號" at bounding box center [156, 168] width 80 height 14
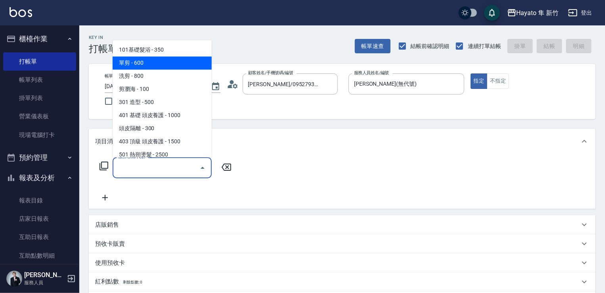
click at [141, 59] on span "單剪 - 600" at bounding box center [162, 62] width 99 height 13
type input "單剪(102)"
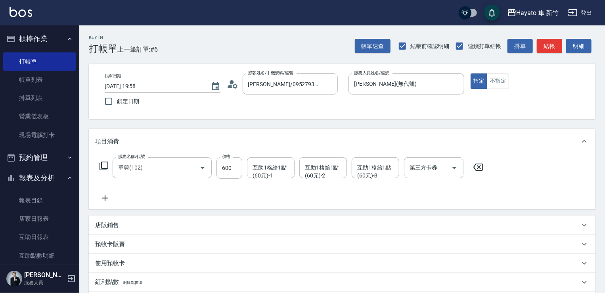
click at [101, 197] on icon at bounding box center [105, 198] width 20 height 10
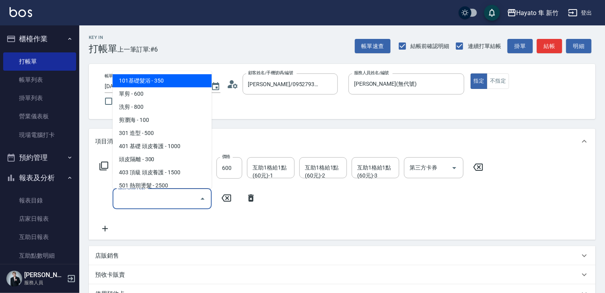
click at [141, 199] on input "服務名稱/代號" at bounding box center [156, 199] width 80 height 14
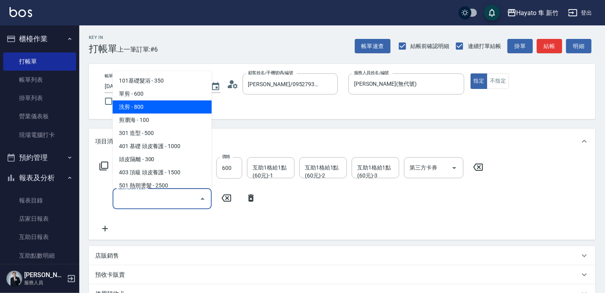
click at [149, 100] on span "洗剪 - 800" at bounding box center [162, 106] width 99 height 13
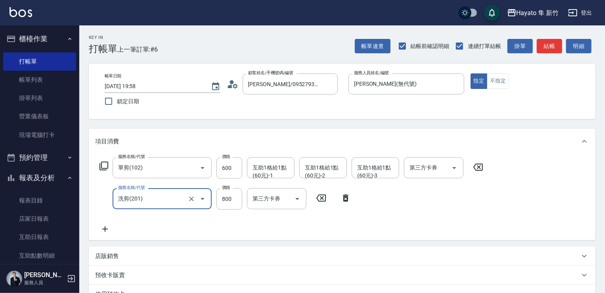
type input "洗剪(201)"
click at [99, 253] on p "店販銷售" at bounding box center [107, 256] width 24 height 8
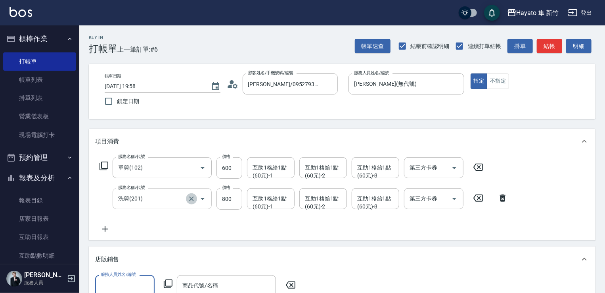
click at [186, 200] on button "Clear" at bounding box center [191, 198] width 11 height 11
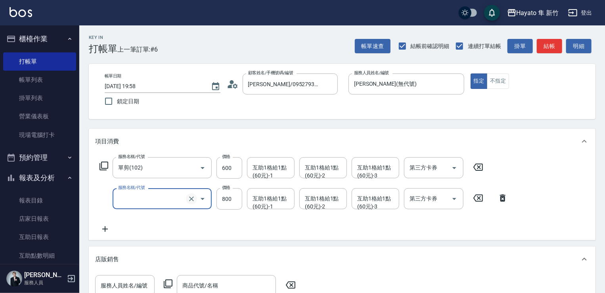
click at [195, 197] on icon "Clear" at bounding box center [192, 199] width 8 height 8
type input "洗剪(201)"
click at [502, 197] on icon at bounding box center [503, 197] width 6 height 7
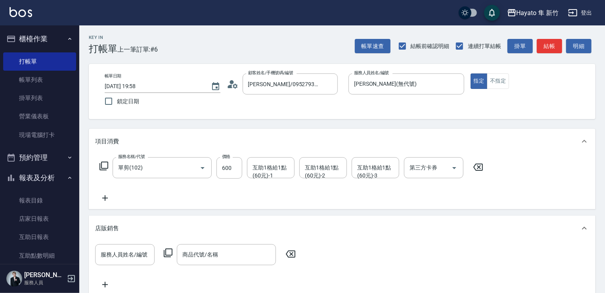
click at [108, 196] on icon at bounding box center [105, 198] width 20 height 10
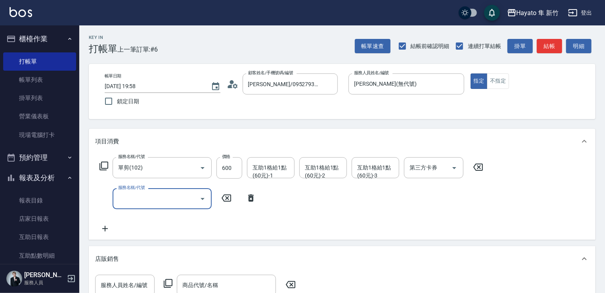
click at [136, 201] on input "服務名稱/代號" at bounding box center [156, 199] width 80 height 14
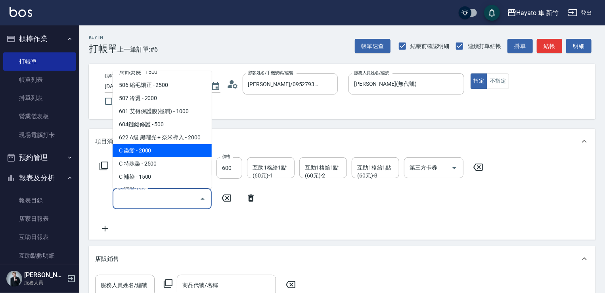
scroll to position [138, 0]
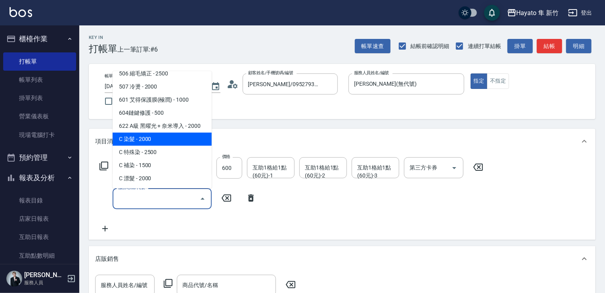
click at [149, 136] on span "C 染髮 - 2000" at bounding box center [162, 138] width 99 height 13
type input "C 染髮(701)"
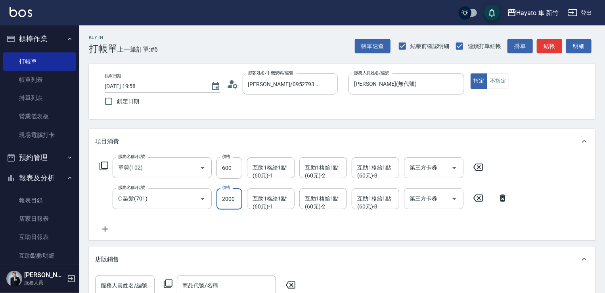
click at [236, 199] on input "2000" at bounding box center [230, 198] width 26 height 21
type input "1800"
drag, startPoint x: 228, startPoint y: 213, endPoint x: 180, endPoint y: 245, distance: 57.3
click at [225, 212] on div "服務名稱/代號 單剪(102) 服務名稱/代號 價格 600 價格 互助1格給1點(60元)-1 互助1格給1點(60元)-1 互助1格給1點(60元)-2 …" at bounding box center [304, 195] width 418 height 77
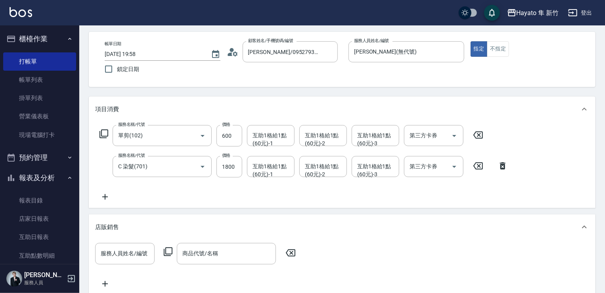
scroll to position [79, 0]
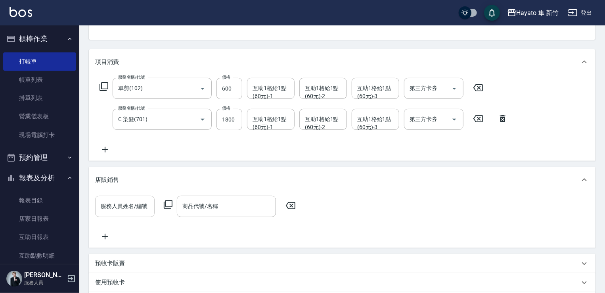
click at [115, 199] on div "服務人員姓名/編號" at bounding box center [124, 206] width 59 height 21
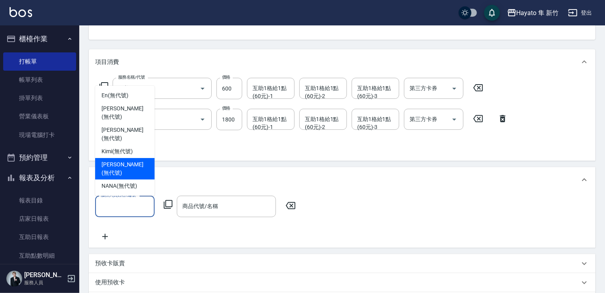
click at [125, 173] on span "Amy (無代號)" at bounding box center [125, 168] width 47 height 17
type input "Amy(無代號)"
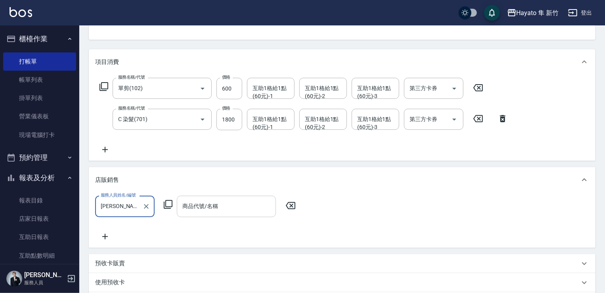
click at [195, 213] on div "商品代號/名稱" at bounding box center [226, 206] width 99 height 21
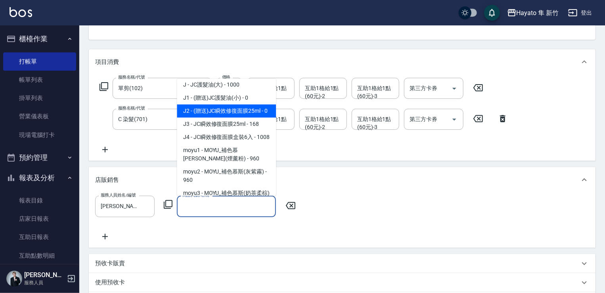
scroll to position [119, 0]
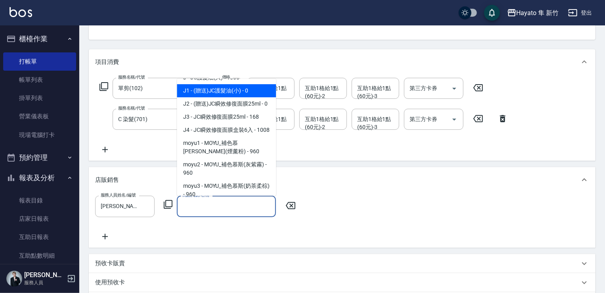
click at [206, 89] on span "J1 - (贈送)JC護髮油(小) - 0" at bounding box center [226, 90] width 99 height 13
type input "(贈送)JC護髮油(小)"
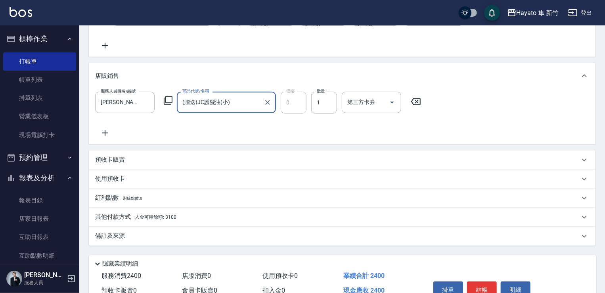
scroll to position [198, 0]
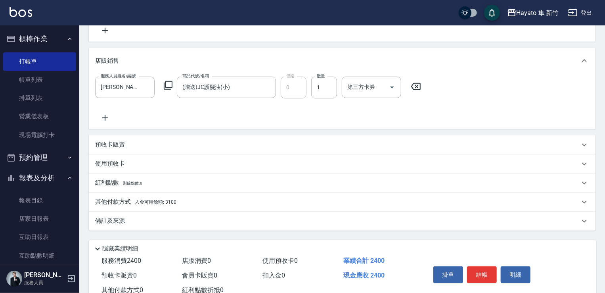
click at [171, 196] on div "其他付款方式 入金可用餘額: 3100" at bounding box center [342, 201] width 507 height 19
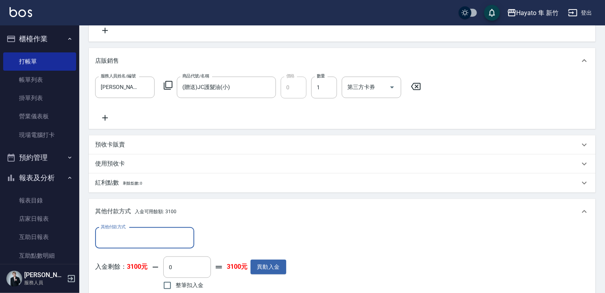
scroll to position [0, 0]
click at [167, 284] on input "整筆扣入金" at bounding box center [167, 285] width 17 height 17
checkbox input "true"
type input "2400"
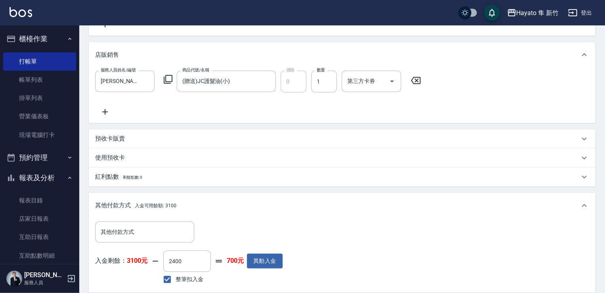
scroll to position [317, 0]
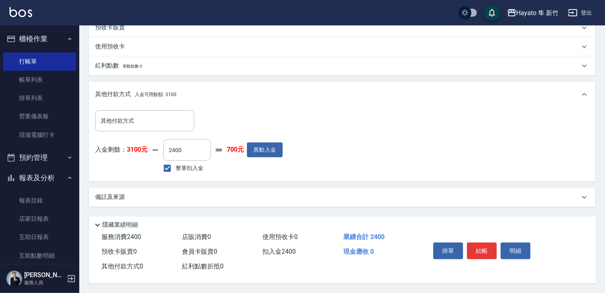
click at [121, 195] on p "備註及來源" at bounding box center [110, 197] width 30 height 8
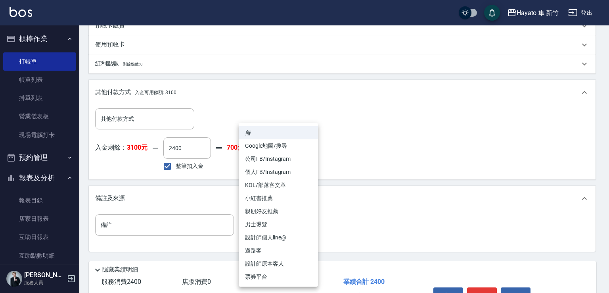
click at [284, 225] on body "Hayato 隼 新竹 登出 櫃檯作業 打帳單 帳單列表 掛單列表 營業儀表板 現場電腦打卡 預約管理 預約管理 報表及分析 報表目錄 店家日報表 互助日報表…" at bounding box center [304, 10] width 609 height 655
click at [270, 261] on li "設計師原本客人" at bounding box center [278, 263] width 79 height 13
type input "設計師原本客人"
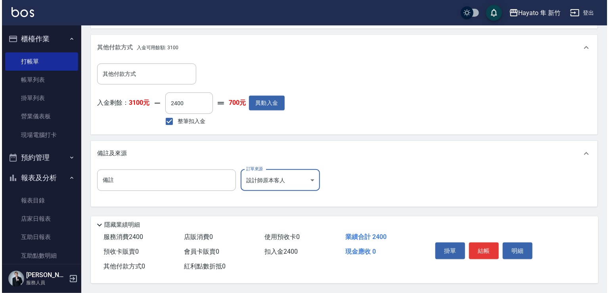
scroll to position [365, 0]
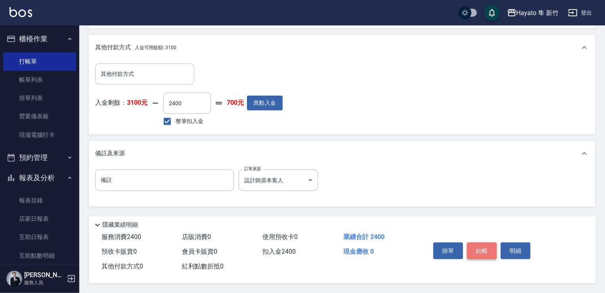
click at [481, 246] on button "結帳" at bounding box center [482, 250] width 30 height 17
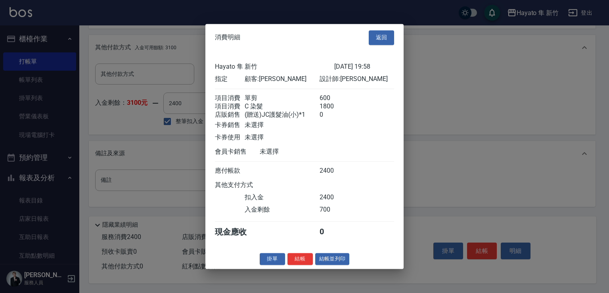
click at [302, 256] on div "消費明細 返回 Hayato 隼 新竹 2025/08/13 19:58 指定 顧客: 羅珮瑜 設計師: Amy 項目消費 單剪 600 項目消費 C 染髮 …" at bounding box center [304, 146] width 198 height 245
click at [298, 260] on button "結帳" at bounding box center [300, 259] width 25 height 12
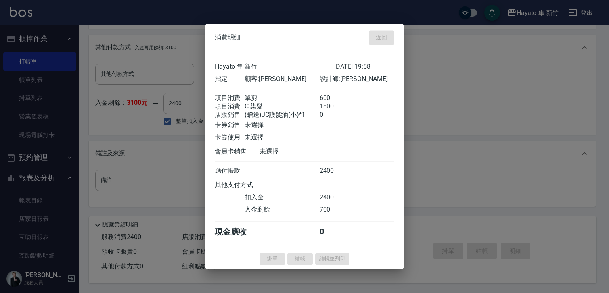
type input "2025/08/13 19:59"
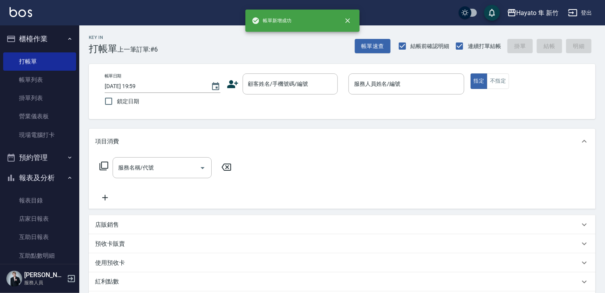
scroll to position [0, 0]
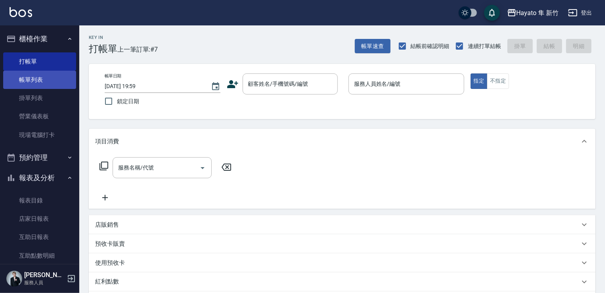
click at [38, 81] on link "帳單列表" at bounding box center [39, 80] width 73 height 18
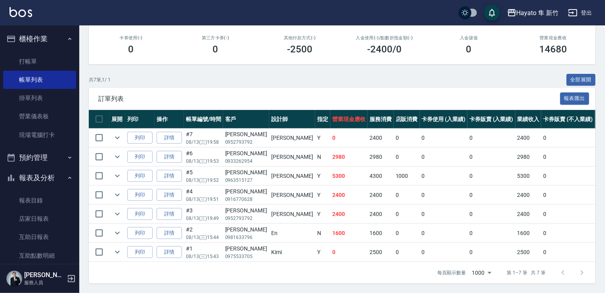
scroll to position [140, 0]
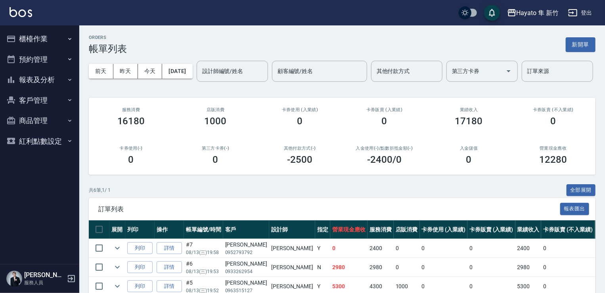
click at [31, 58] on button "預約管理" at bounding box center [39, 59] width 73 height 21
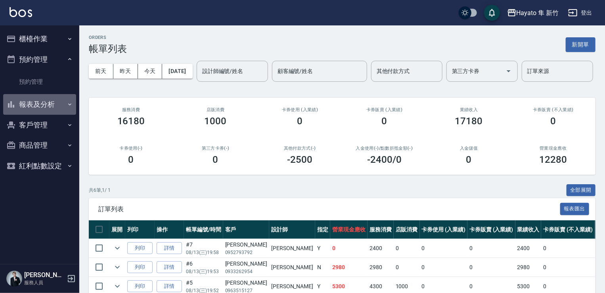
click at [40, 109] on button "報表及分析" at bounding box center [39, 104] width 73 height 21
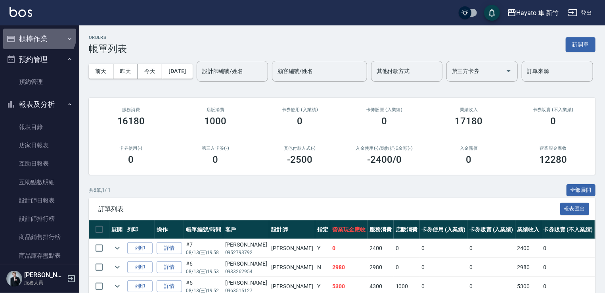
drag, startPoint x: 38, startPoint y: 32, endPoint x: 38, endPoint y: 52, distance: 20.2
click at [38, 32] on button "櫃檯作業" at bounding box center [39, 39] width 73 height 21
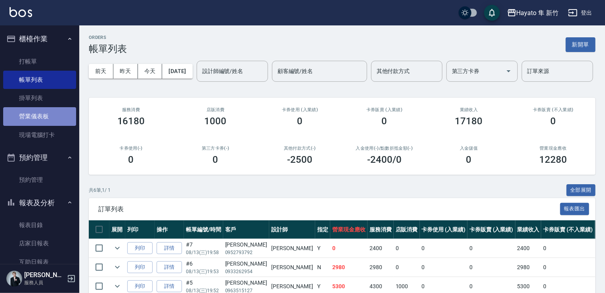
click at [40, 109] on link "營業儀表板" at bounding box center [39, 116] width 73 height 18
